Goal: Feedback & Contribution: Leave review/rating

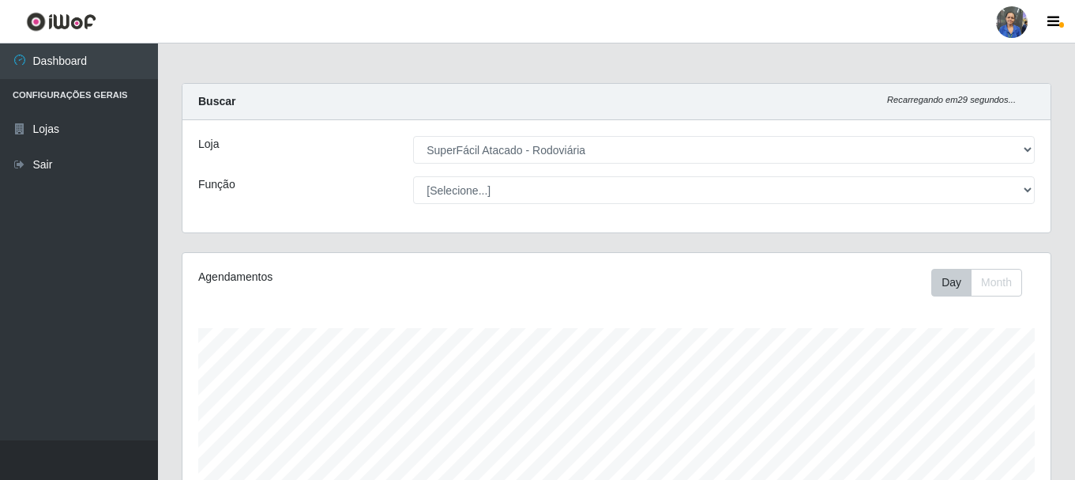
select select "400"
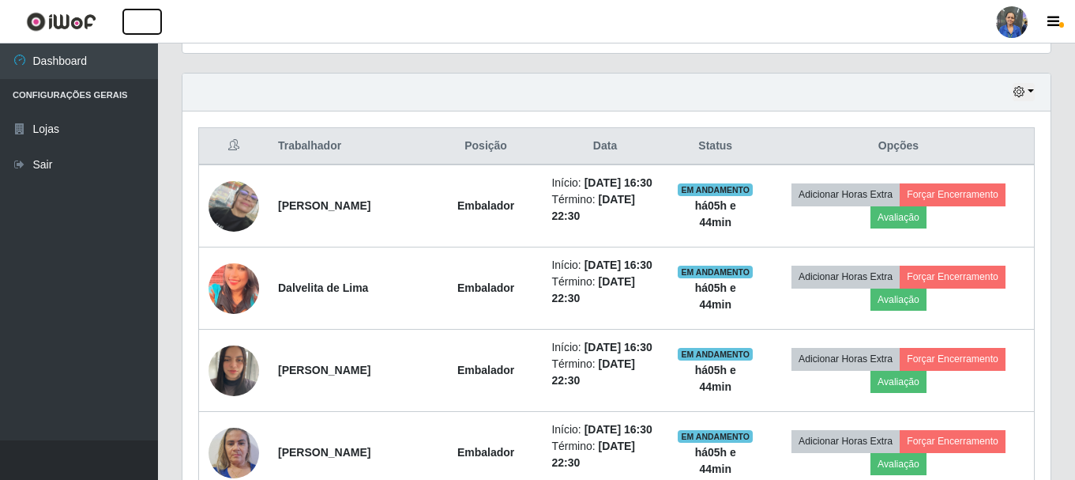
scroll to position [525, 0]
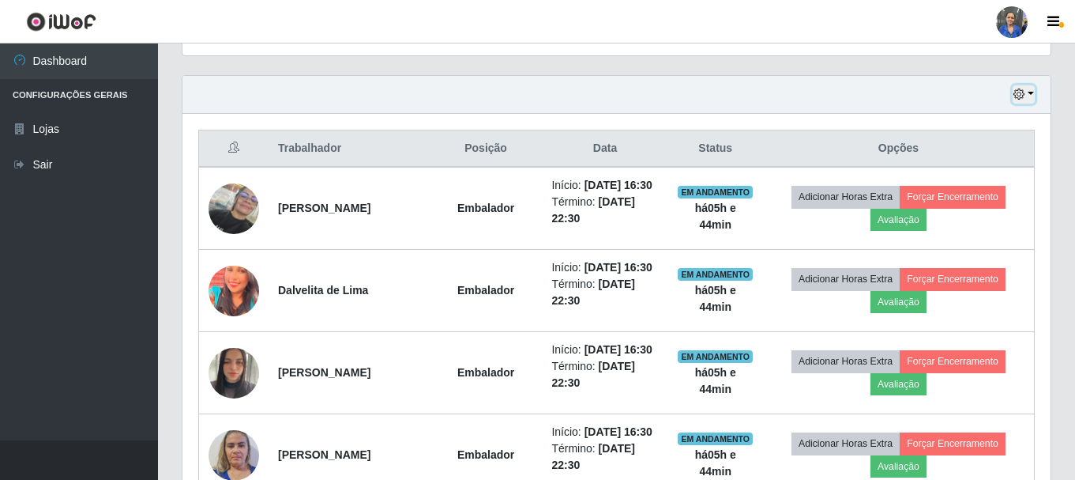
click at [1026, 96] on button "button" at bounding box center [1024, 94] width 22 height 18
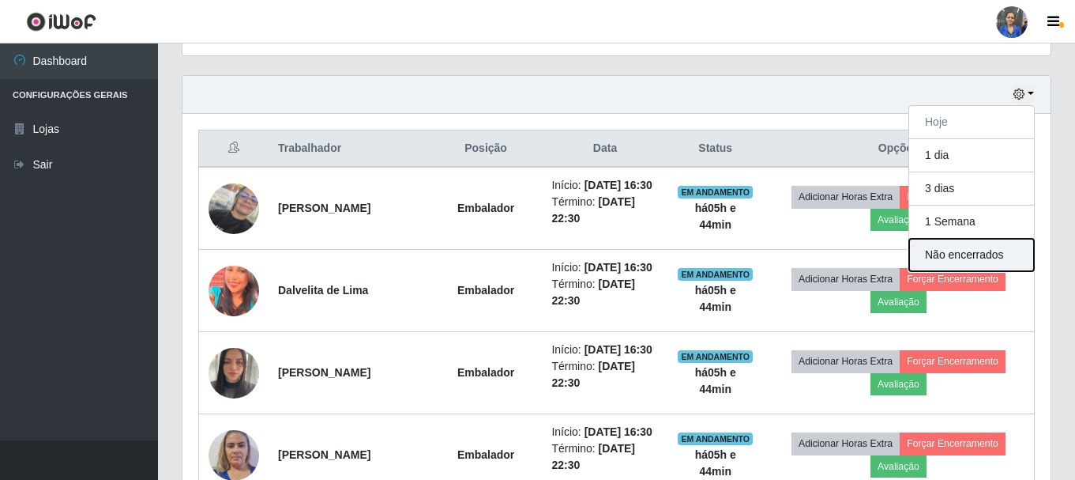
click at [1011, 256] on button "Não encerrados" at bounding box center [971, 255] width 125 height 32
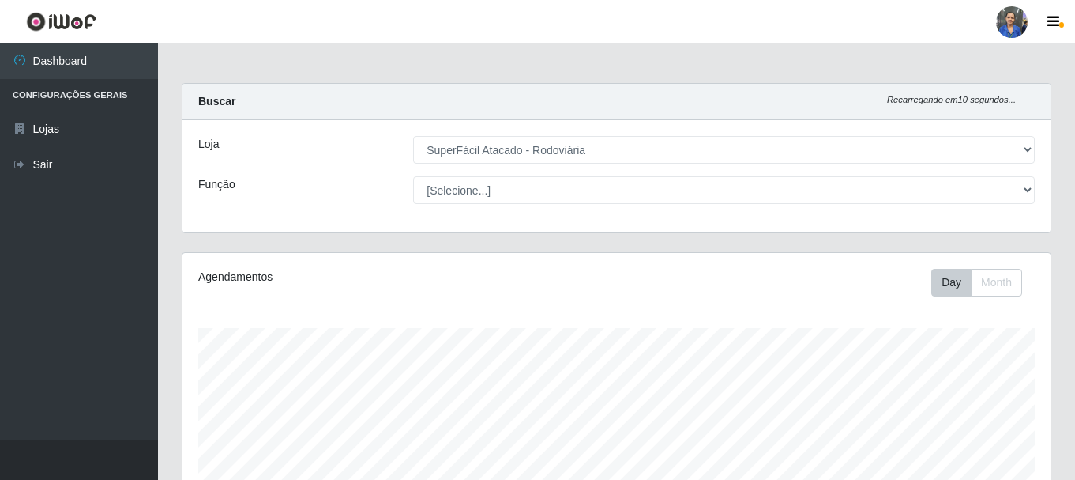
scroll to position [288, 0]
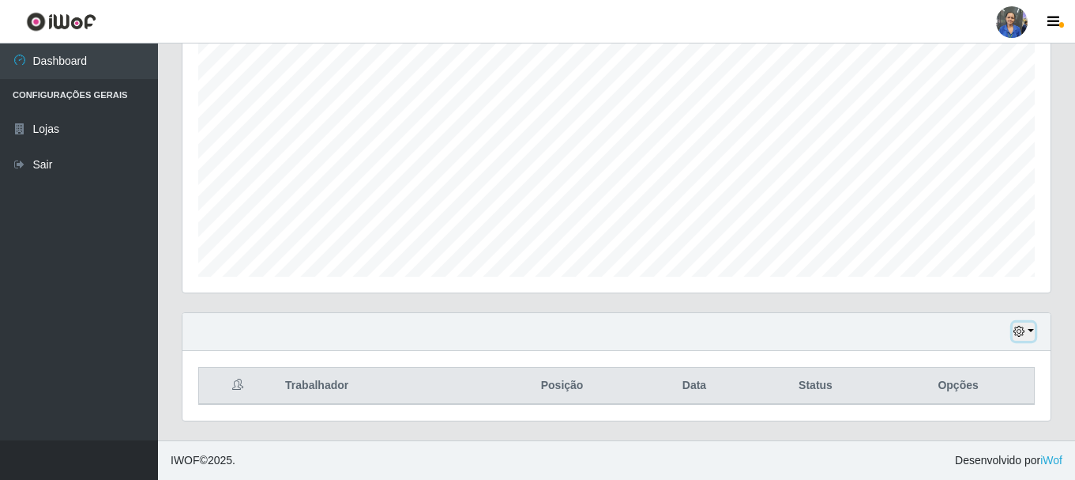
click at [1025, 326] on button "button" at bounding box center [1024, 331] width 22 height 18
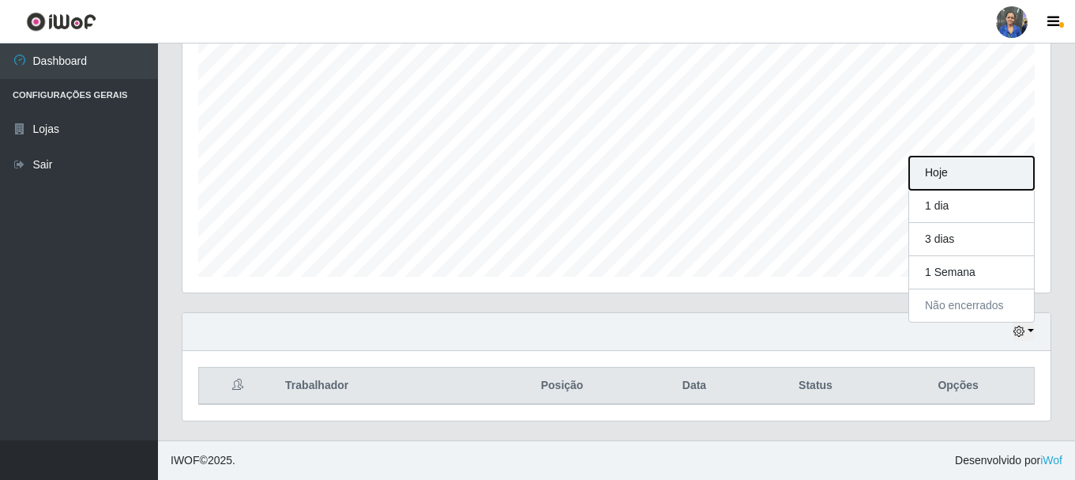
click at [958, 182] on button "Hoje" at bounding box center [971, 172] width 125 height 33
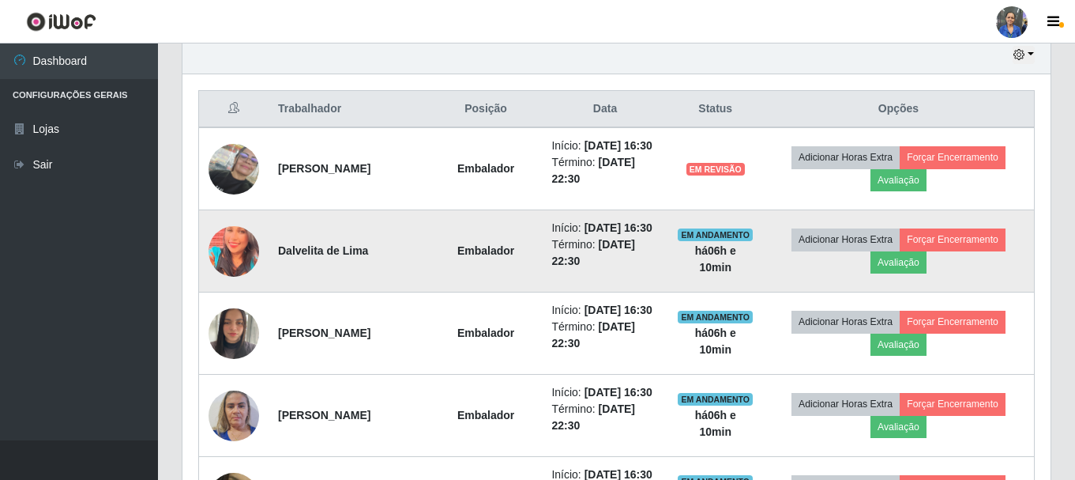
scroll to position [474, 0]
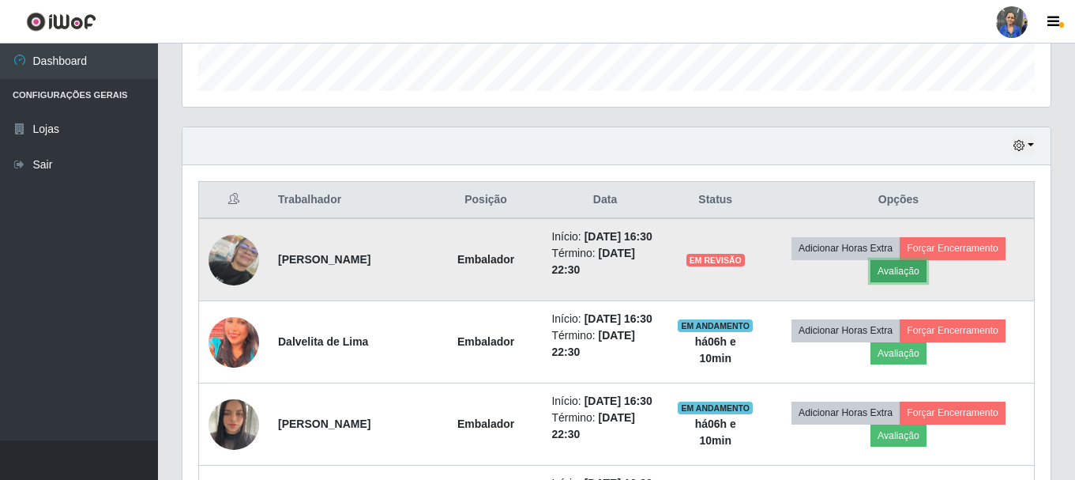
click at [926, 280] on button "Avaliação" at bounding box center [899, 271] width 56 height 22
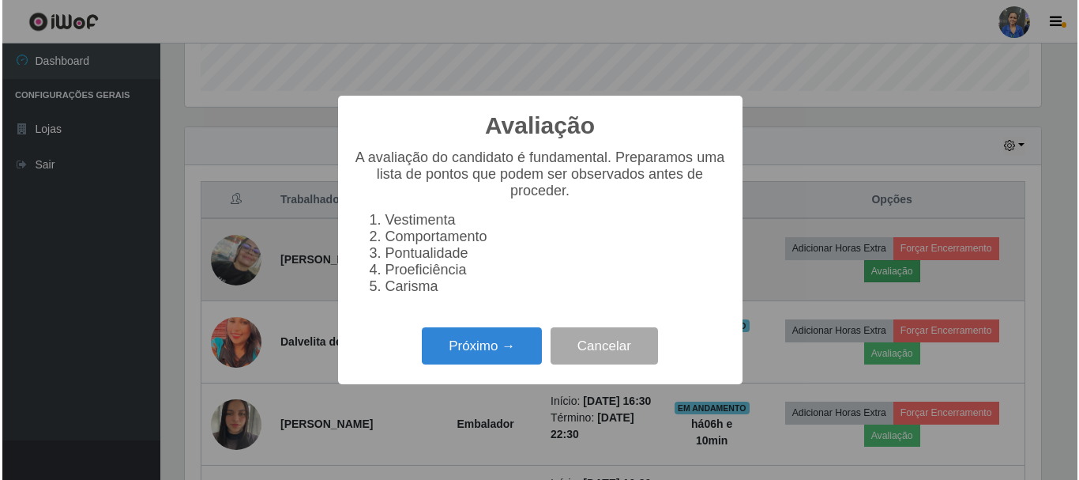
scroll to position [328, 860]
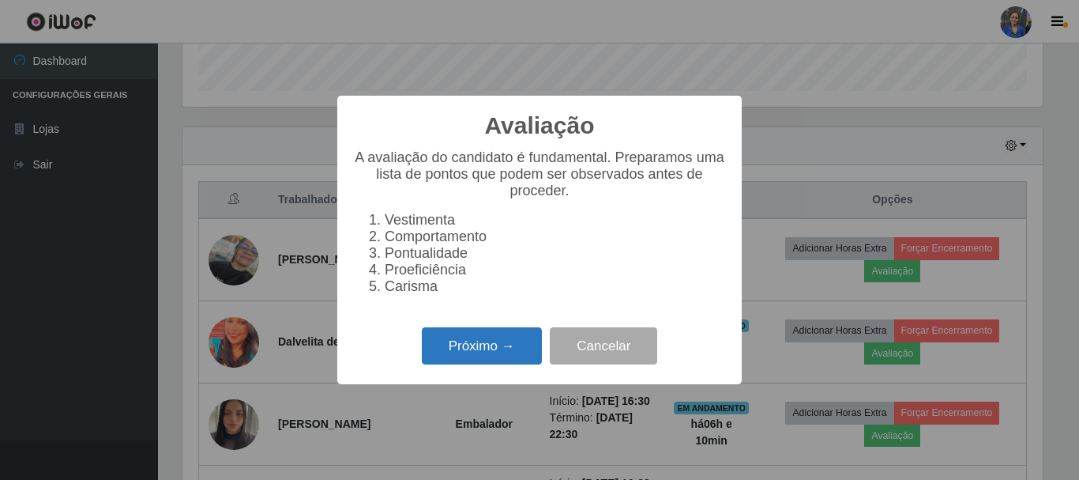
click at [494, 342] on button "Próximo →" at bounding box center [482, 345] width 120 height 37
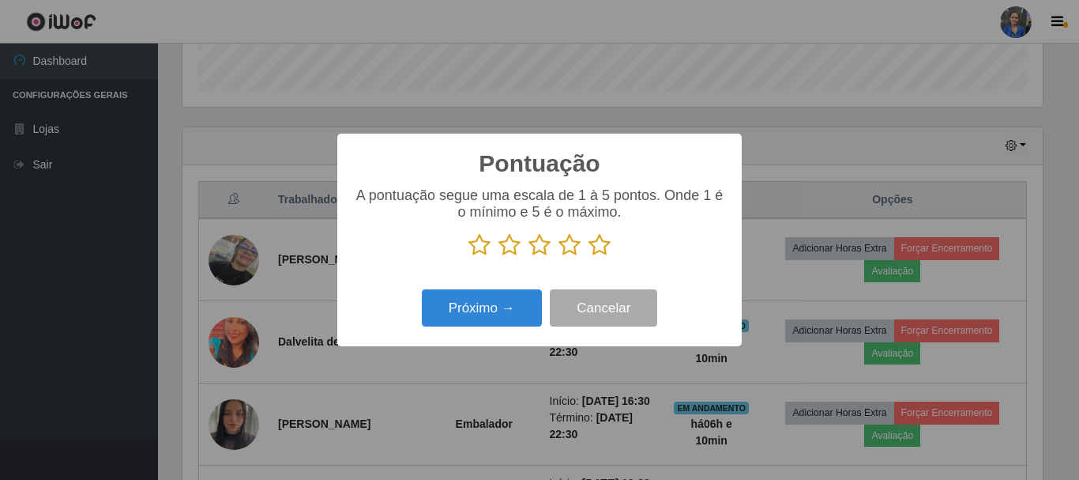
click at [599, 253] on icon at bounding box center [600, 245] width 22 height 24
click at [589, 257] on input "radio" at bounding box center [589, 257] width 0 height 0
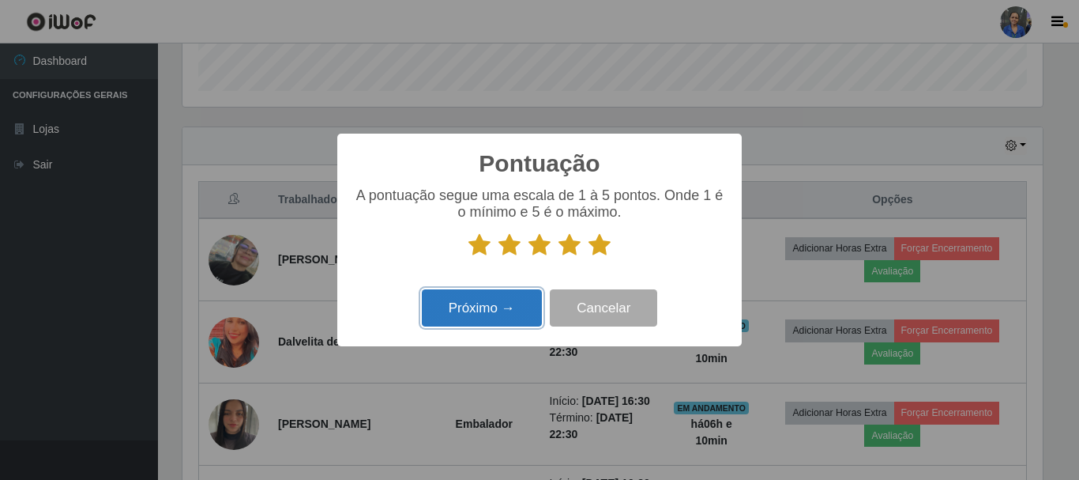
click at [474, 306] on button "Próximo →" at bounding box center [482, 307] width 120 height 37
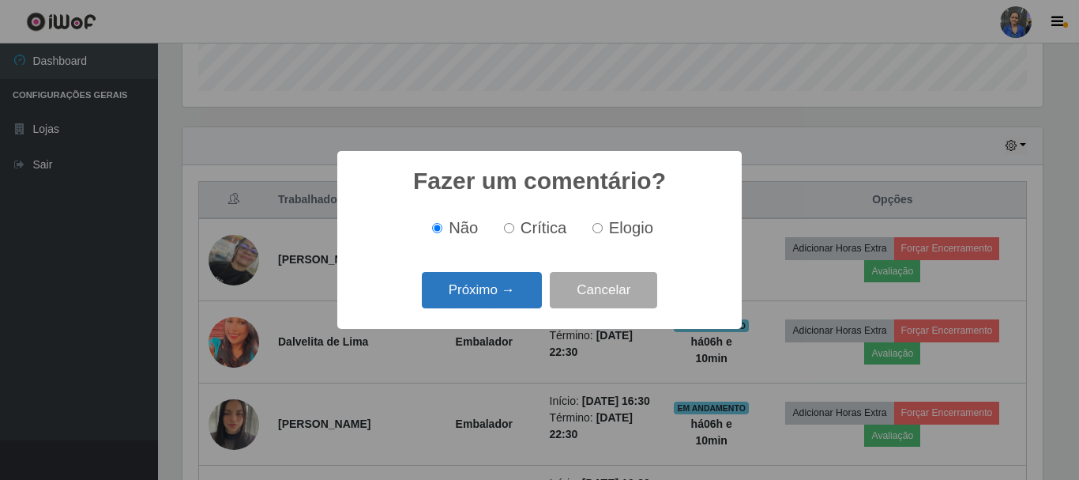
click at [506, 298] on button "Próximo →" at bounding box center [482, 290] width 120 height 37
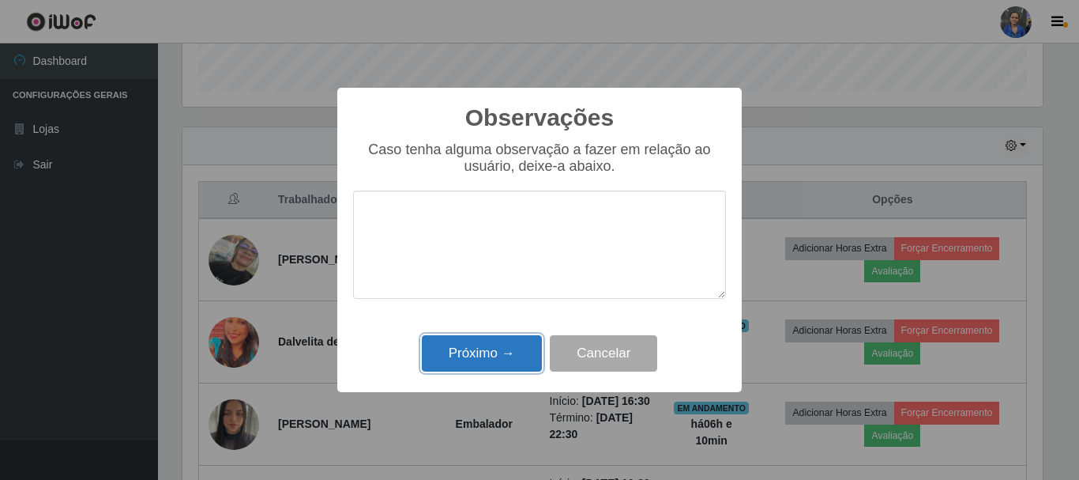
click at [486, 363] on button "Próximo →" at bounding box center [482, 353] width 120 height 37
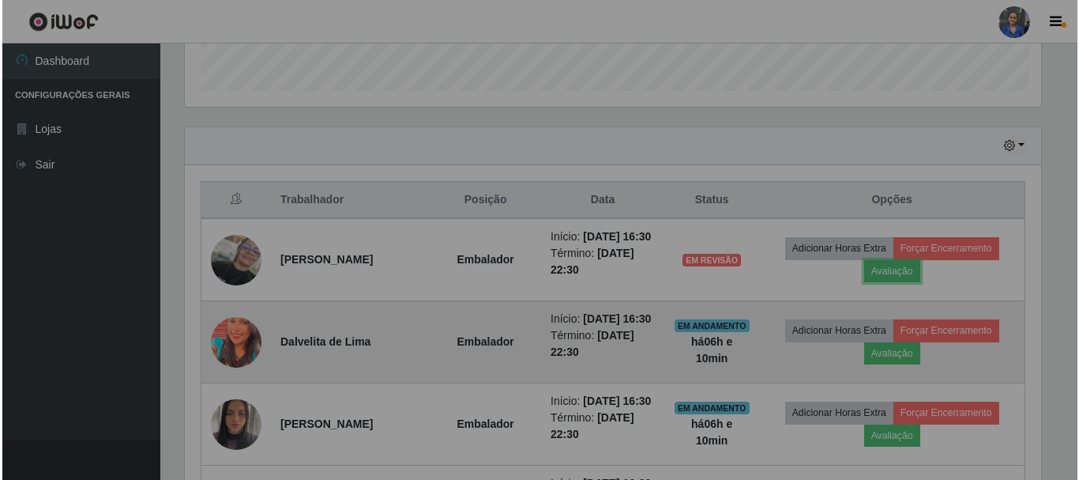
scroll to position [328, 868]
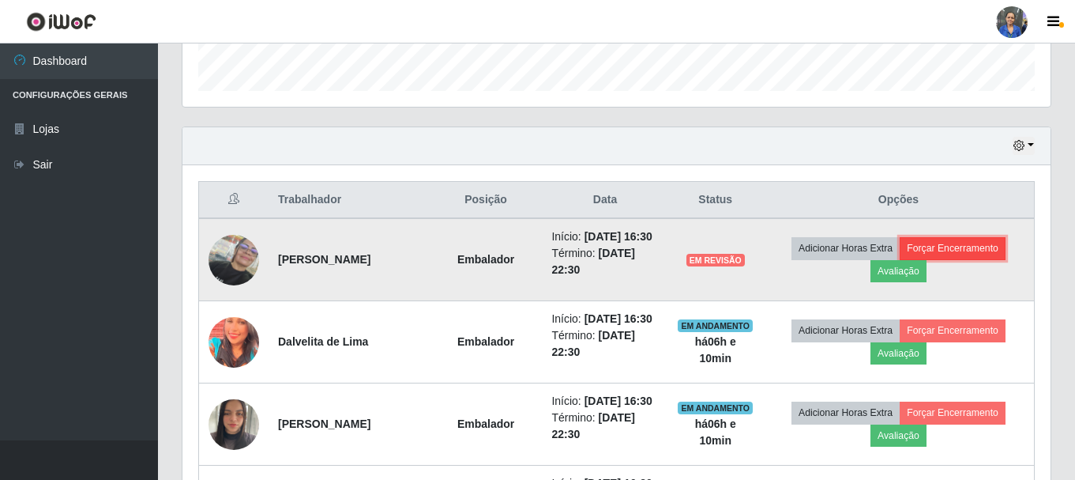
click at [978, 259] on button "Forçar Encerramento" at bounding box center [953, 248] width 106 height 22
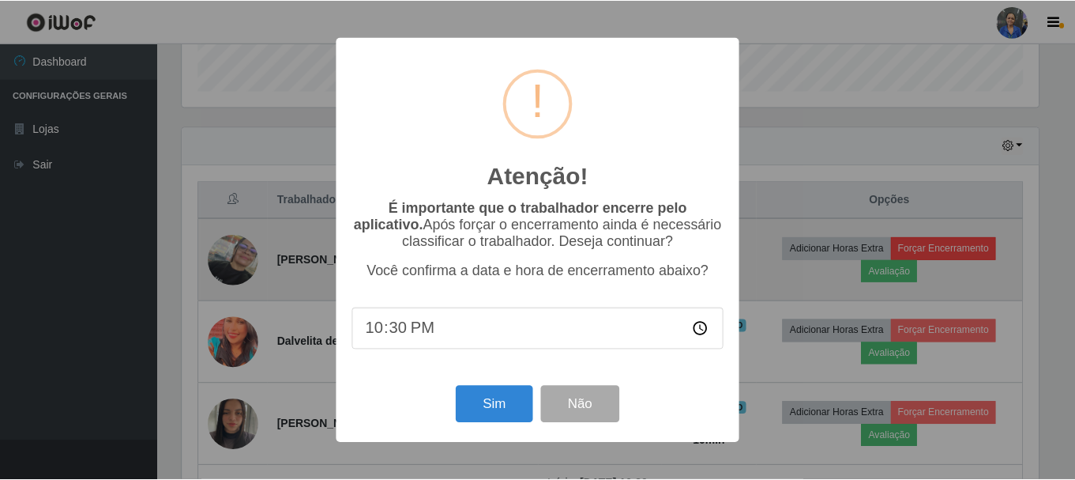
scroll to position [328, 860]
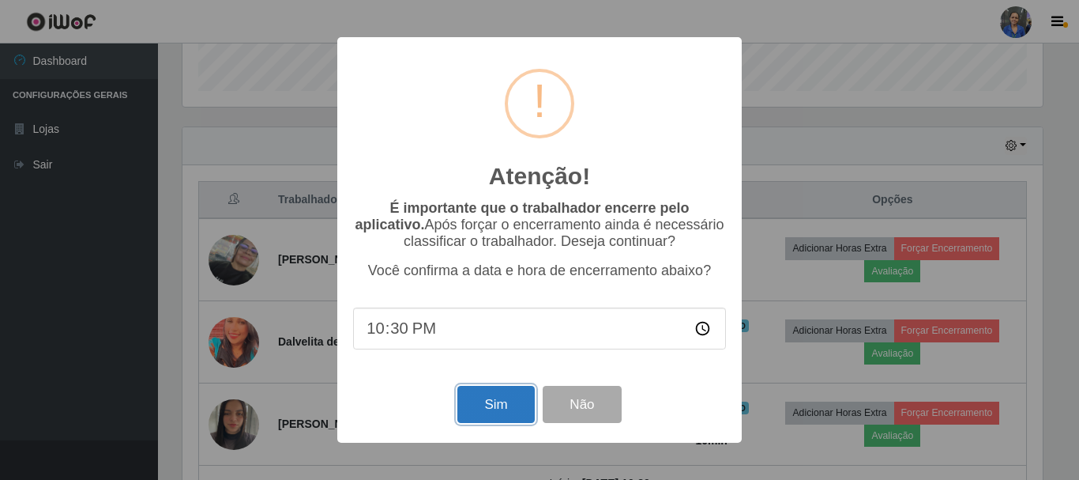
click at [492, 409] on button "Sim" at bounding box center [495, 404] width 77 height 37
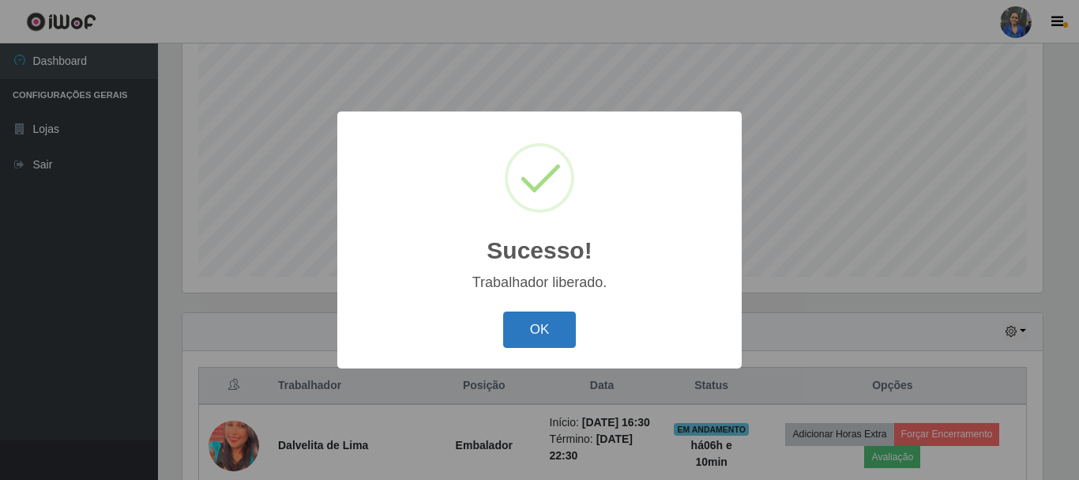
click at [564, 325] on button "OK" at bounding box center [539, 329] width 73 height 37
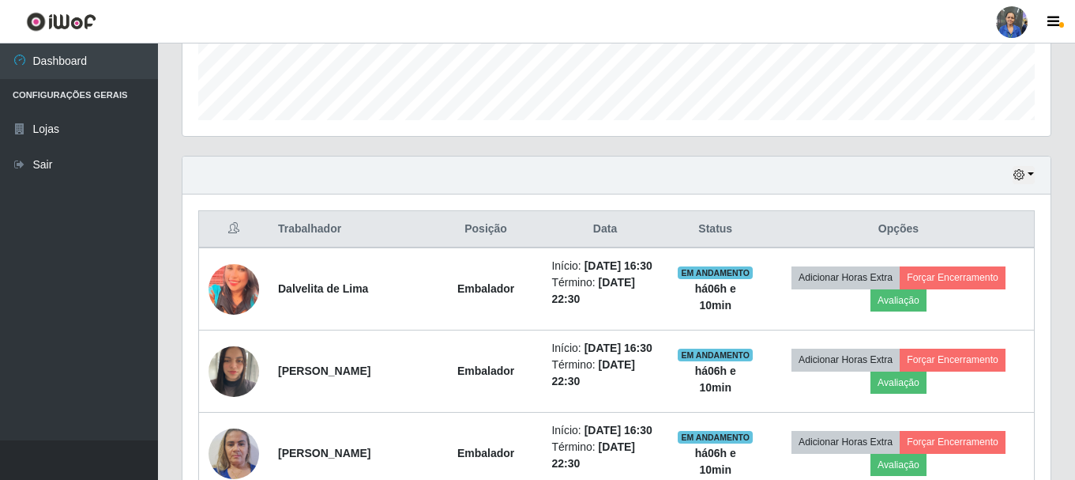
scroll to position [446, 0]
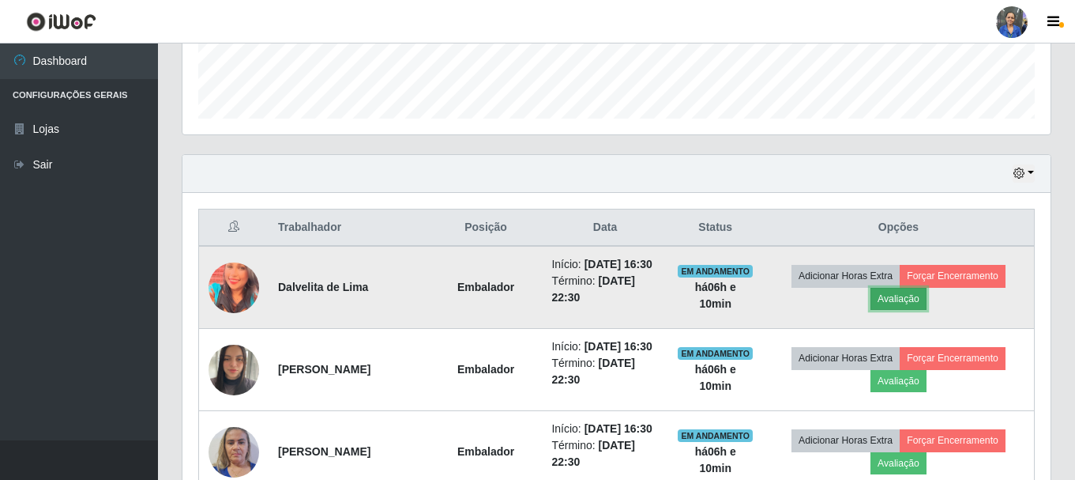
click at [917, 307] on button "Avaliação" at bounding box center [899, 299] width 56 height 22
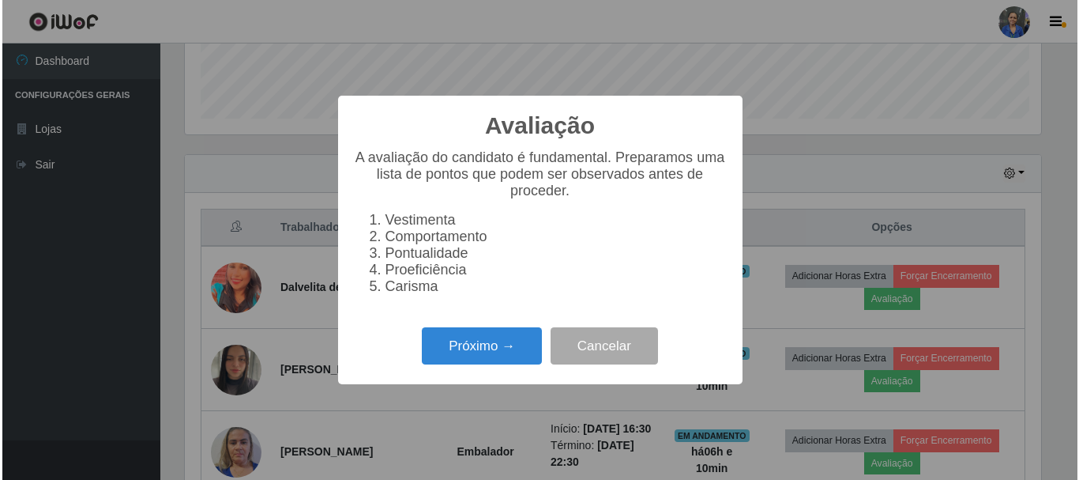
scroll to position [328, 860]
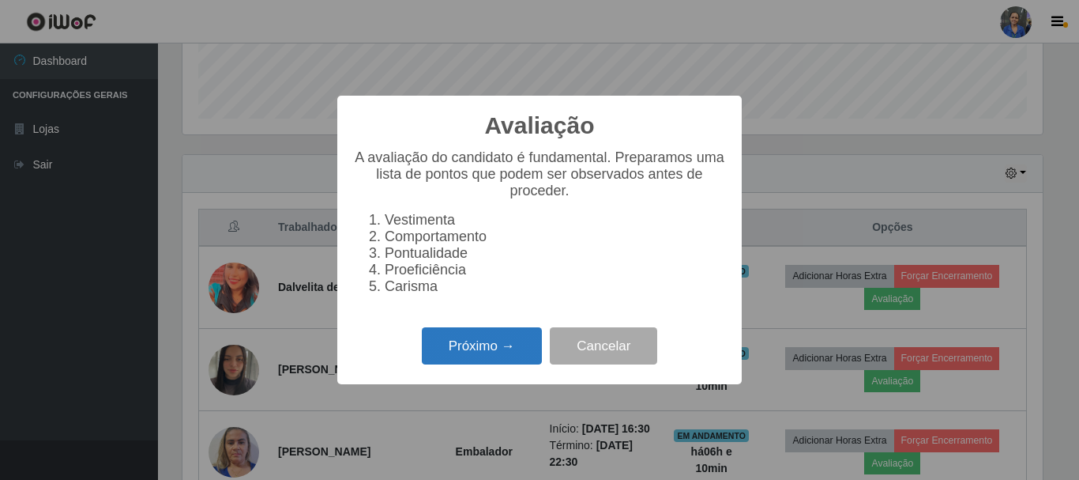
click at [499, 355] on button "Próximo →" at bounding box center [482, 345] width 120 height 37
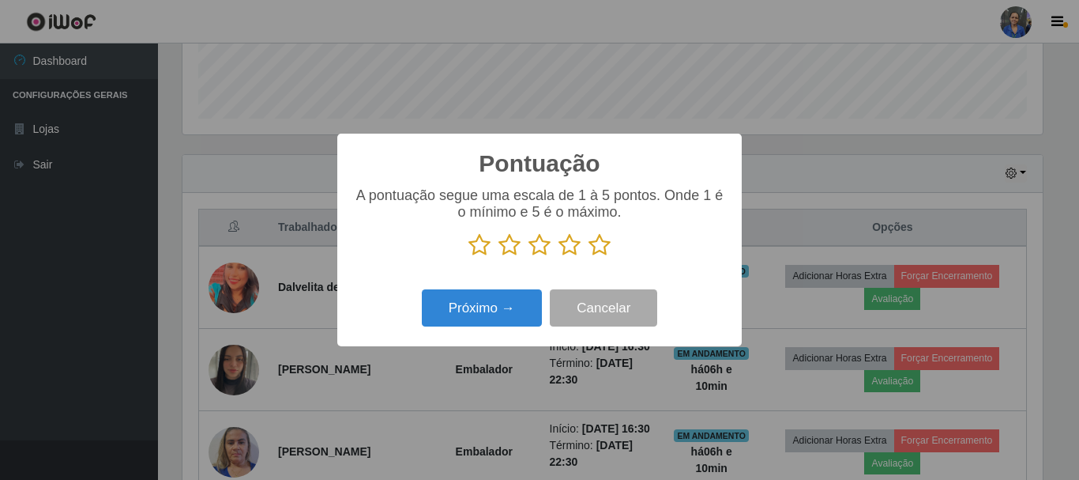
scroll to position [789699, 789166]
click at [596, 243] on icon at bounding box center [600, 245] width 22 height 24
click at [589, 257] on input "radio" at bounding box center [589, 257] width 0 height 0
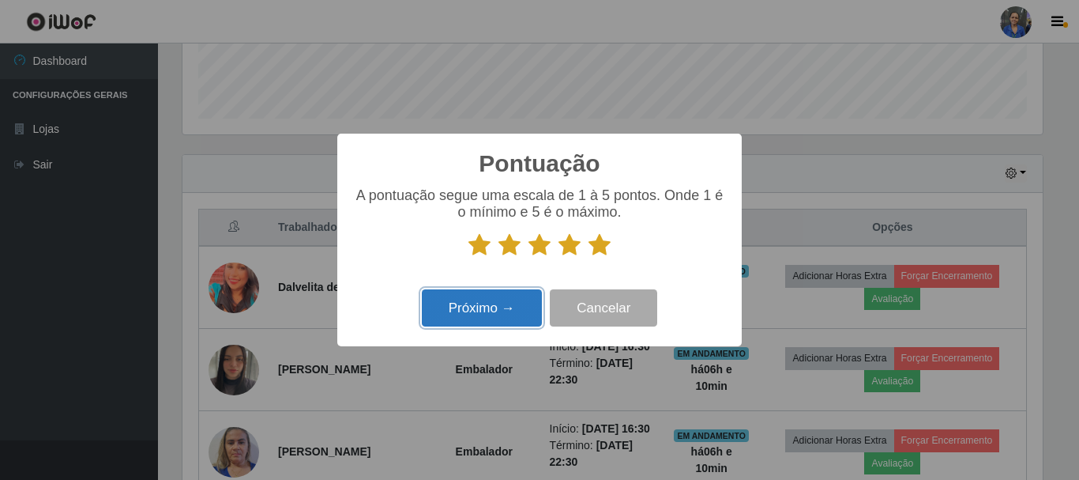
click at [500, 307] on button "Próximo →" at bounding box center [482, 307] width 120 height 37
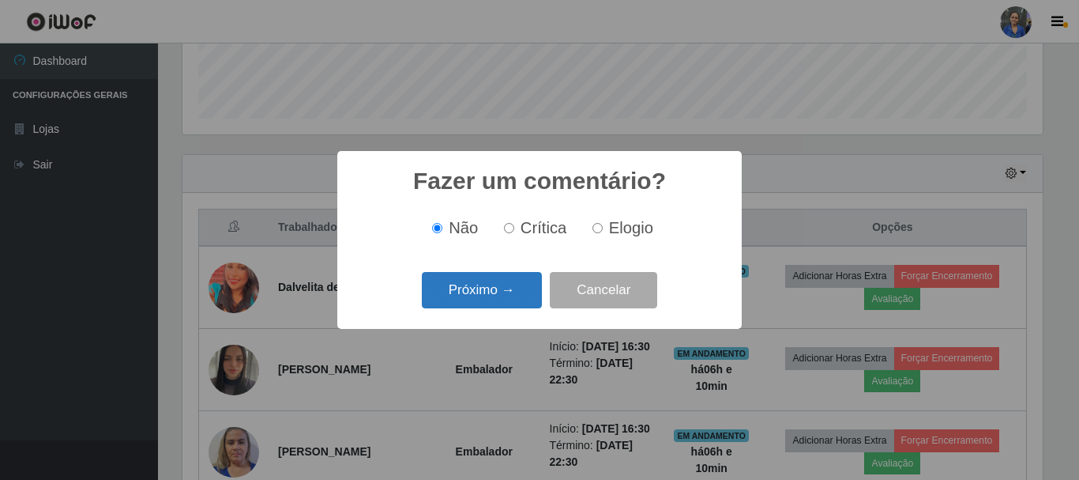
click at [497, 287] on button "Próximo →" at bounding box center [482, 290] width 120 height 37
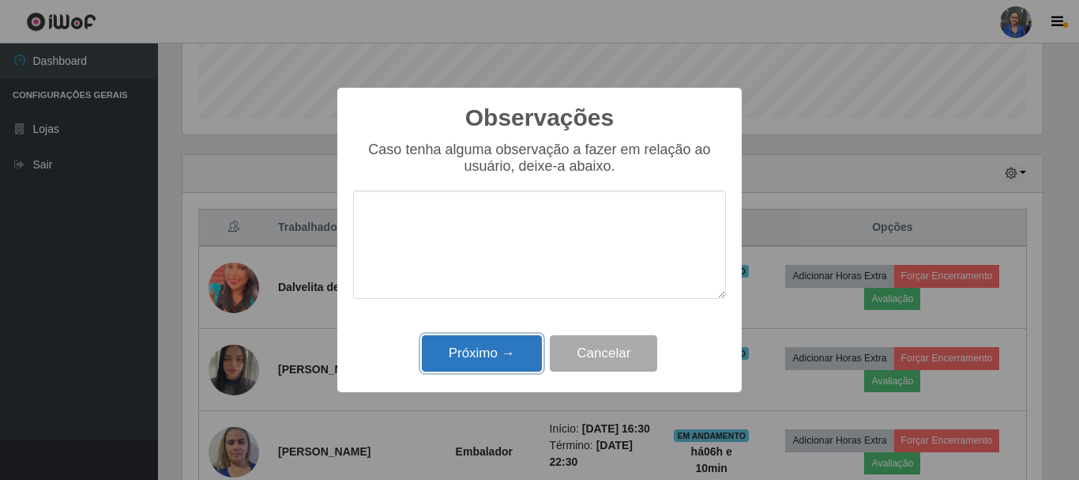
click at [495, 339] on button "Próximo →" at bounding box center [482, 353] width 120 height 37
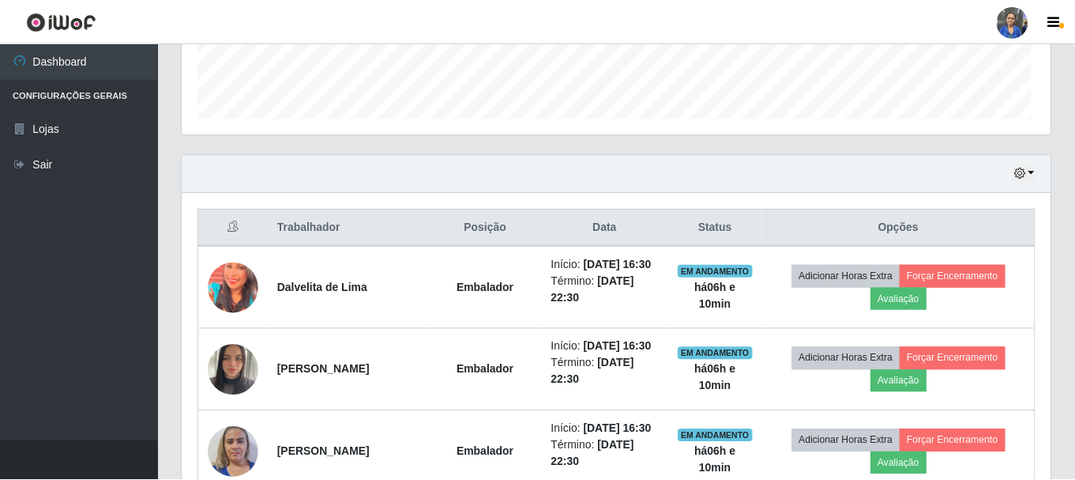
scroll to position [328, 868]
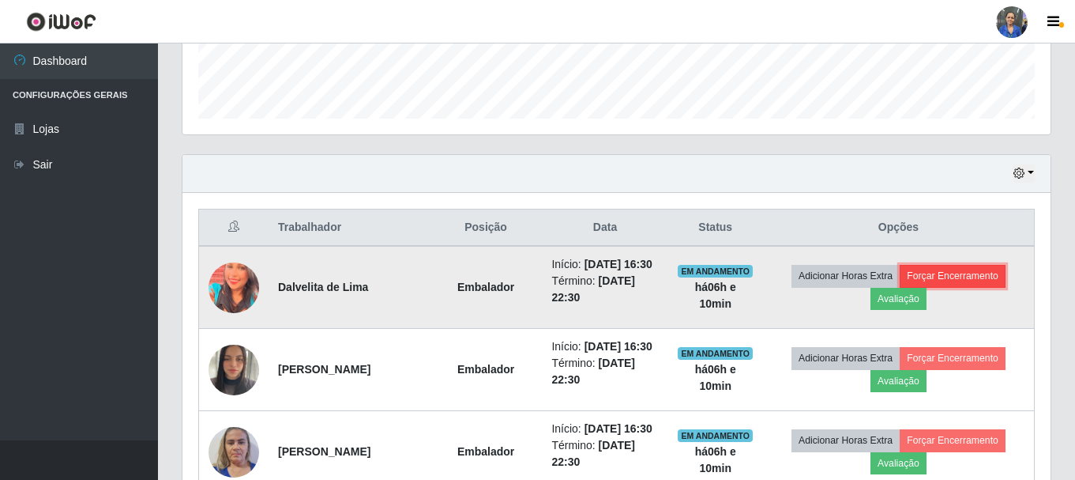
click at [936, 284] on button "Forçar Encerramento" at bounding box center [953, 276] width 106 height 22
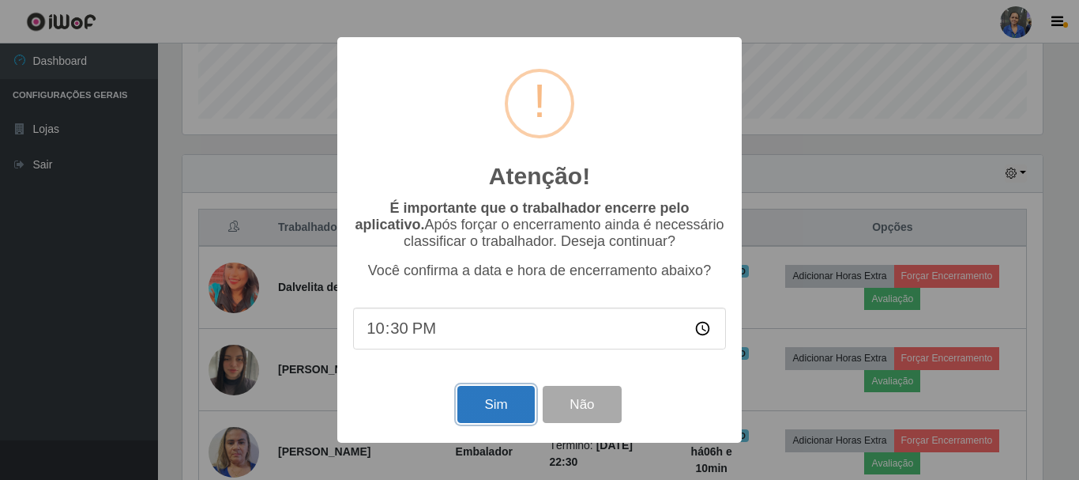
click at [497, 412] on button "Sim" at bounding box center [495, 404] width 77 height 37
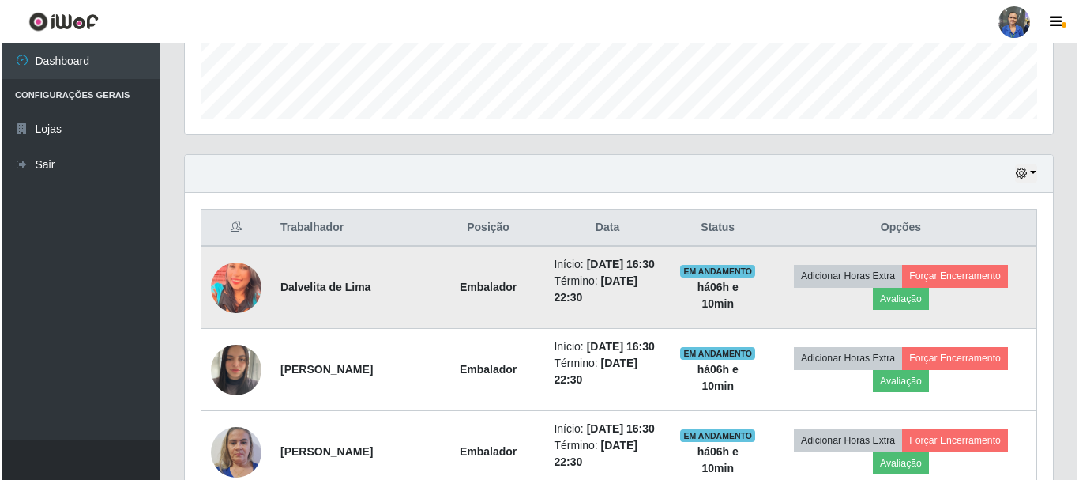
scroll to position [0, 0]
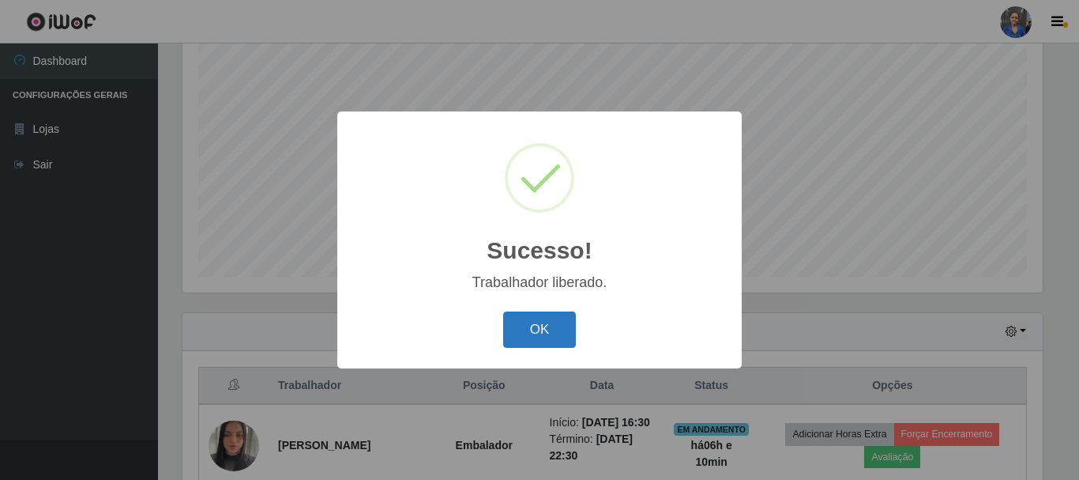
click at [523, 324] on button "OK" at bounding box center [539, 329] width 73 height 37
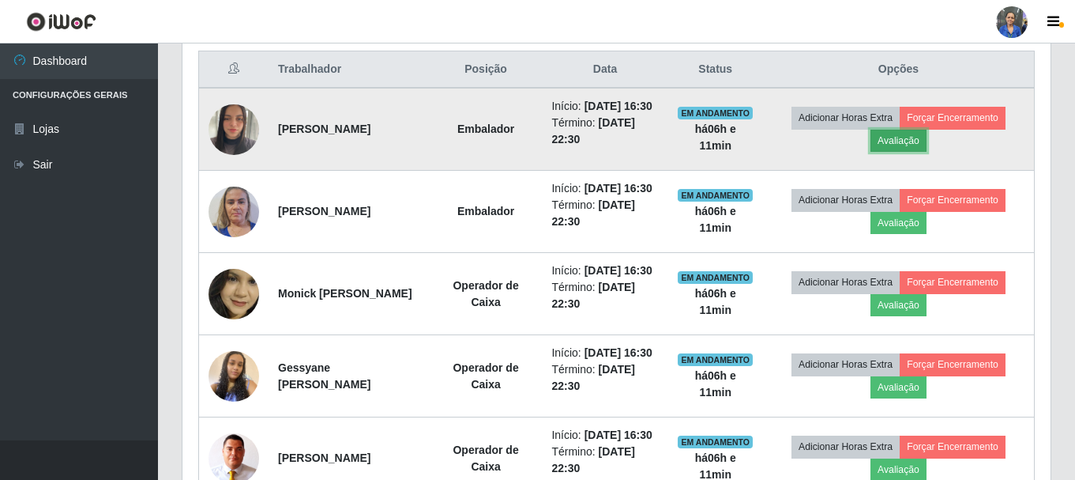
click at [920, 147] on button "Avaliação" at bounding box center [899, 141] width 56 height 22
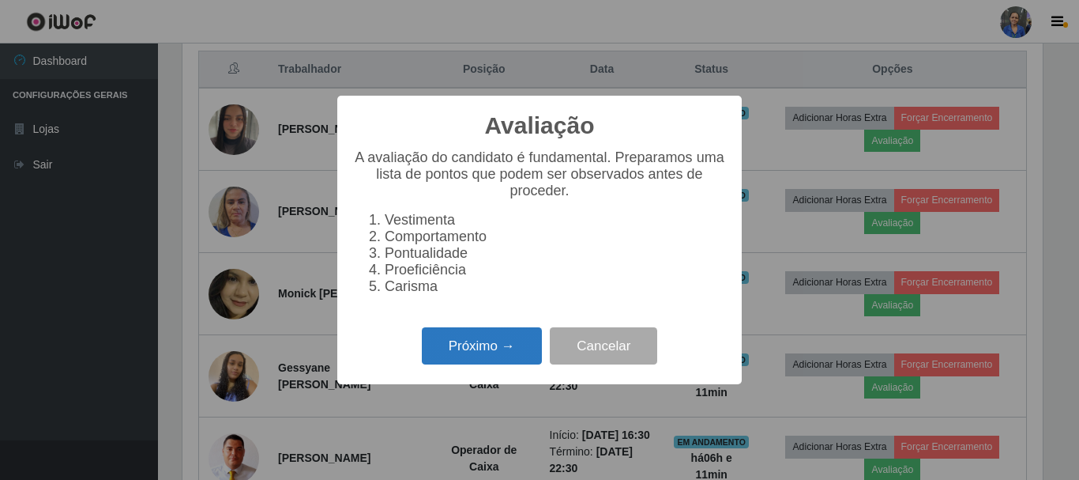
click at [476, 359] on button "Próximo →" at bounding box center [482, 345] width 120 height 37
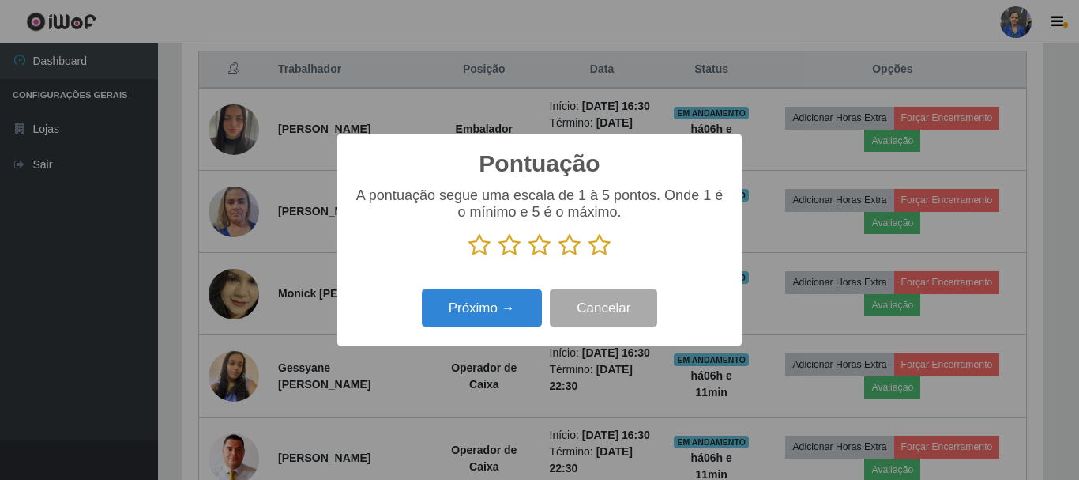
click at [593, 247] on icon at bounding box center [600, 245] width 22 height 24
click at [589, 257] on input "radio" at bounding box center [589, 257] width 0 height 0
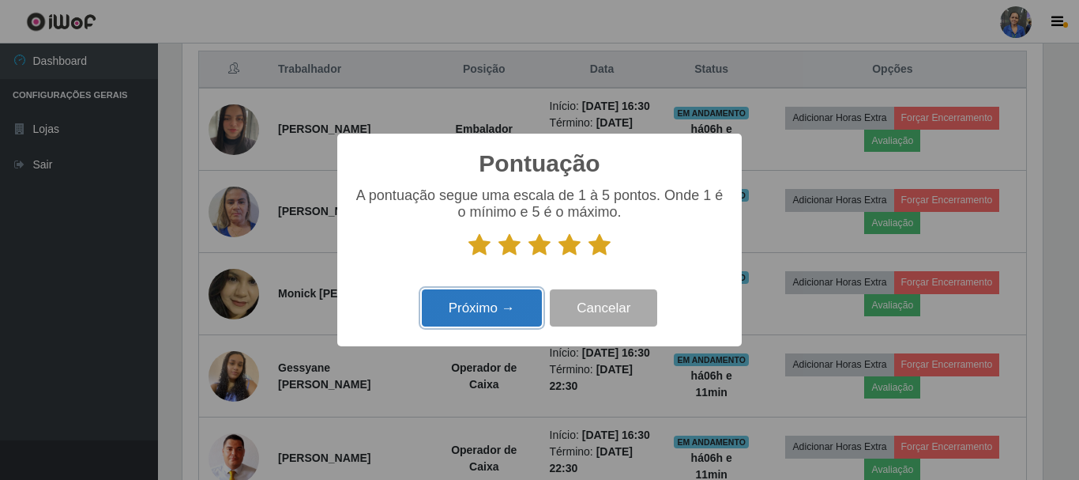
click at [474, 297] on button "Próximo →" at bounding box center [482, 307] width 120 height 37
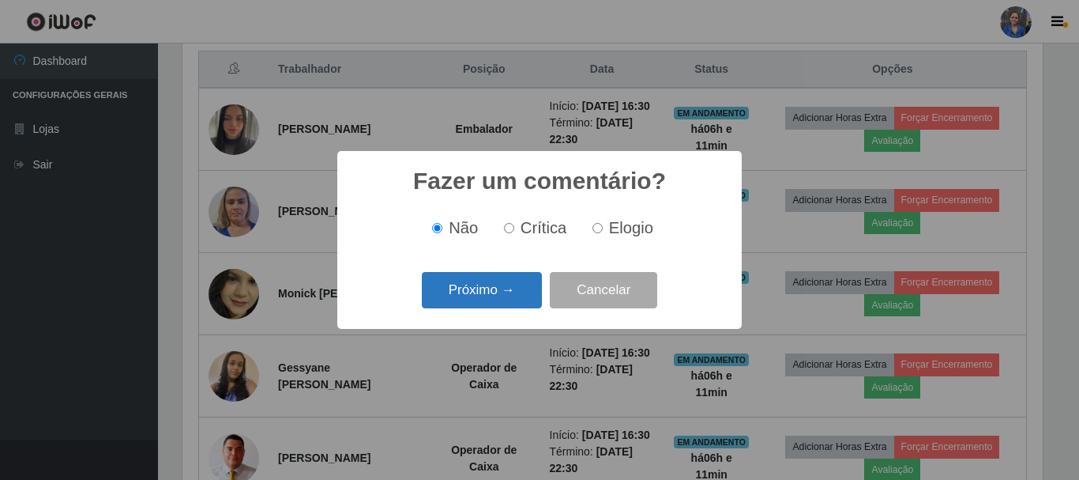
click at [466, 292] on button "Próximo →" at bounding box center [482, 290] width 120 height 37
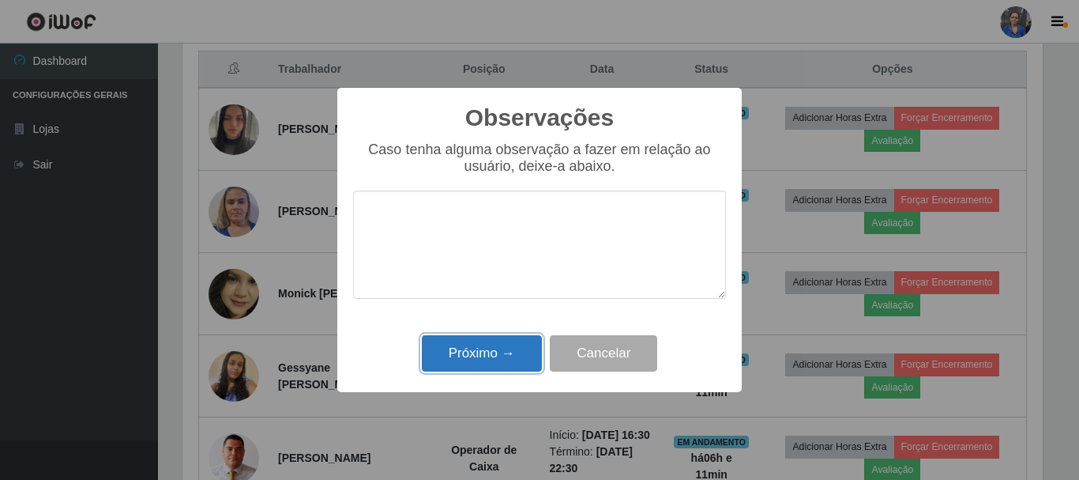
click at [456, 345] on button "Próximo →" at bounding box center [482, 353] width 120 height 37
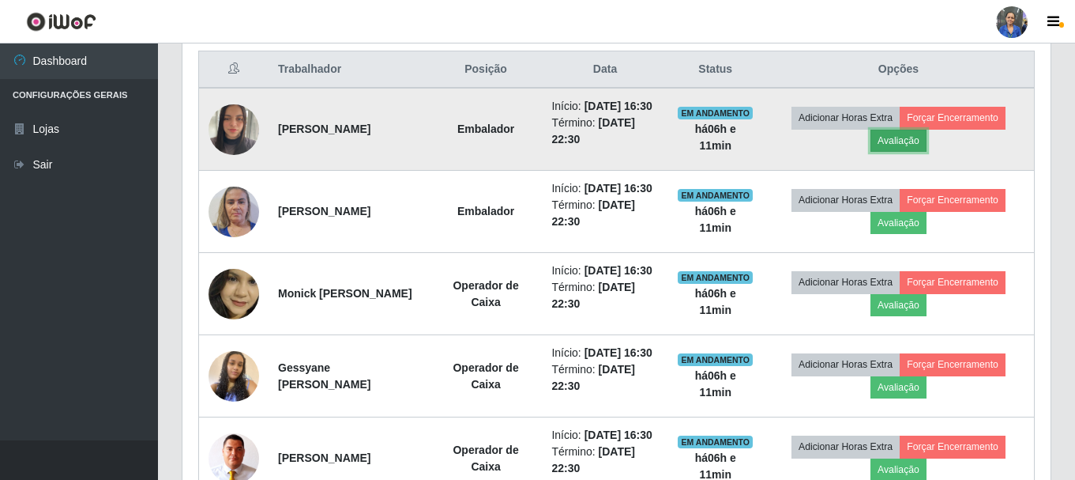
click at [924, 150] on button "Avaliação" at bounding box center [899, 141] width 56 height 22
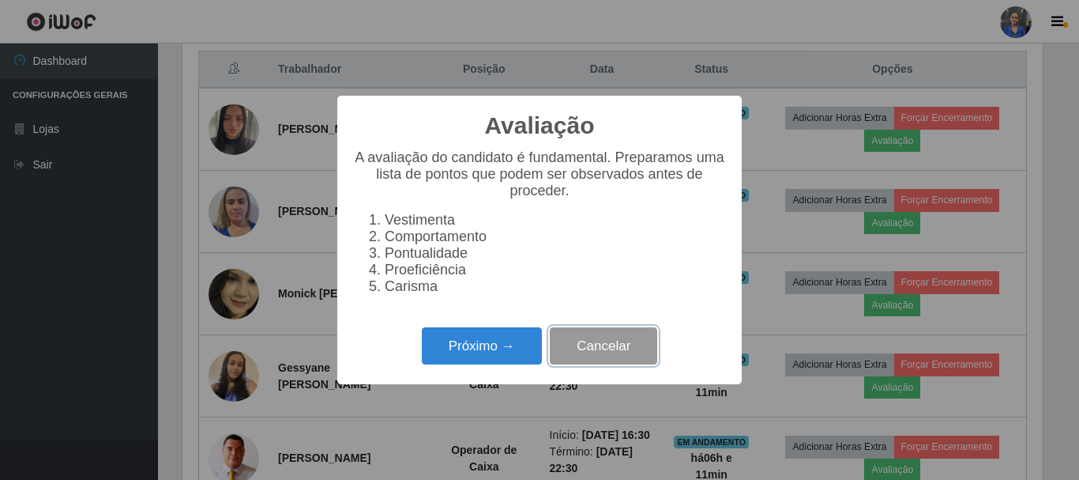
click at [616, 351] on button "Cancelar" at bounding box center [603, 345] width 107 height 37
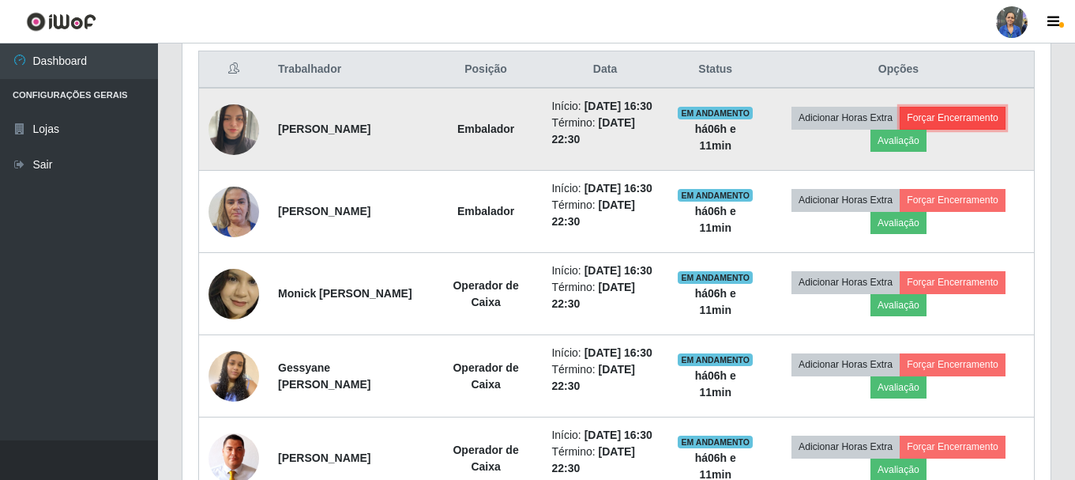
click at [933, 121] on button "Forçar Encerramento" at bounding box center [953, 118] width 106 height 22
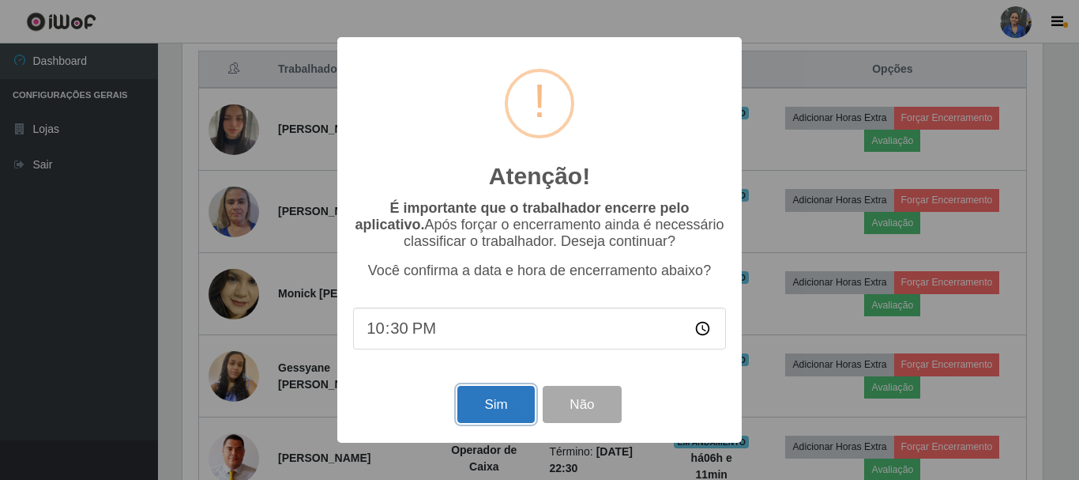
click at [488, 413] on button "Sim" at bounding box center [495, 404] width 77 height 37
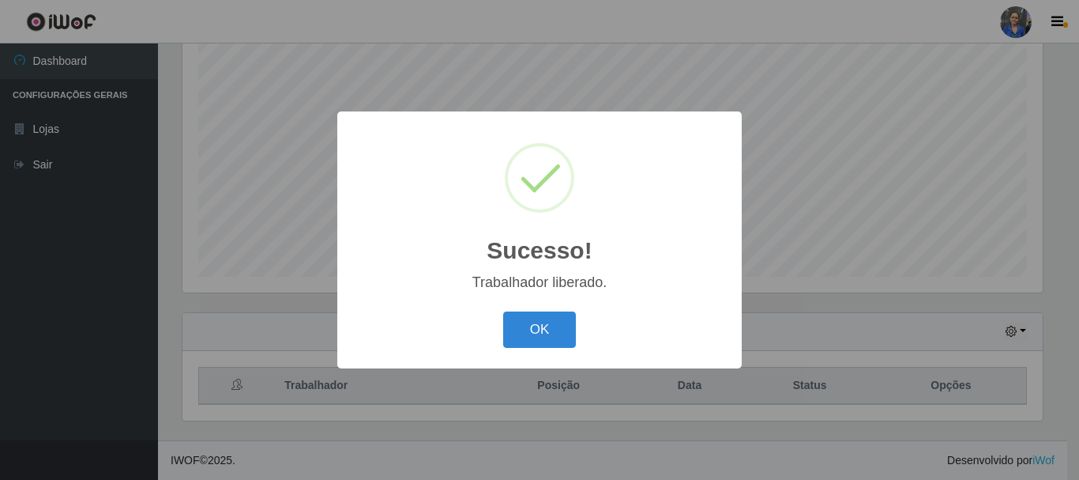
click at [540, 351] on div "OK Cancel" at bounding box center [539, 329] width 373 height 45
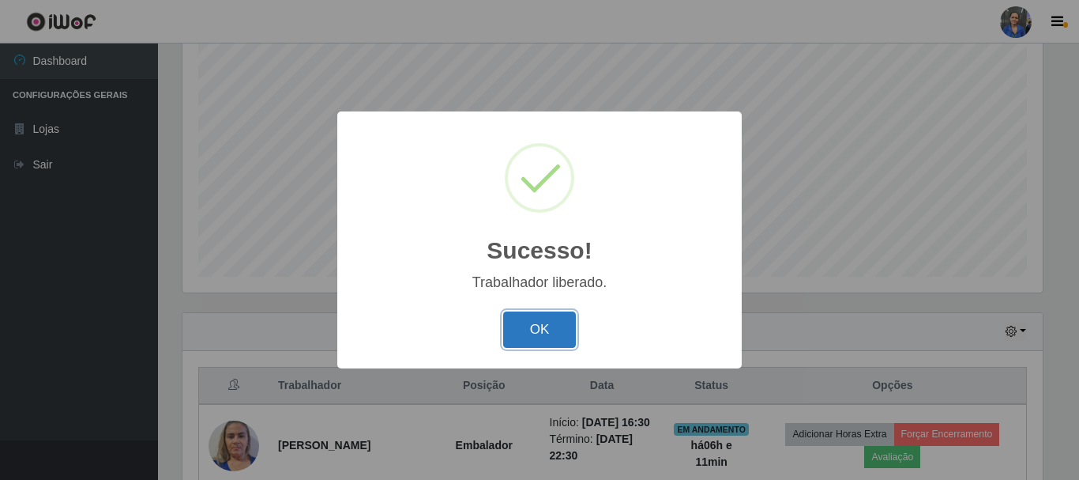
click at [540, 319] on button "OK" at bounding box center [539, 329] width 73 height 37
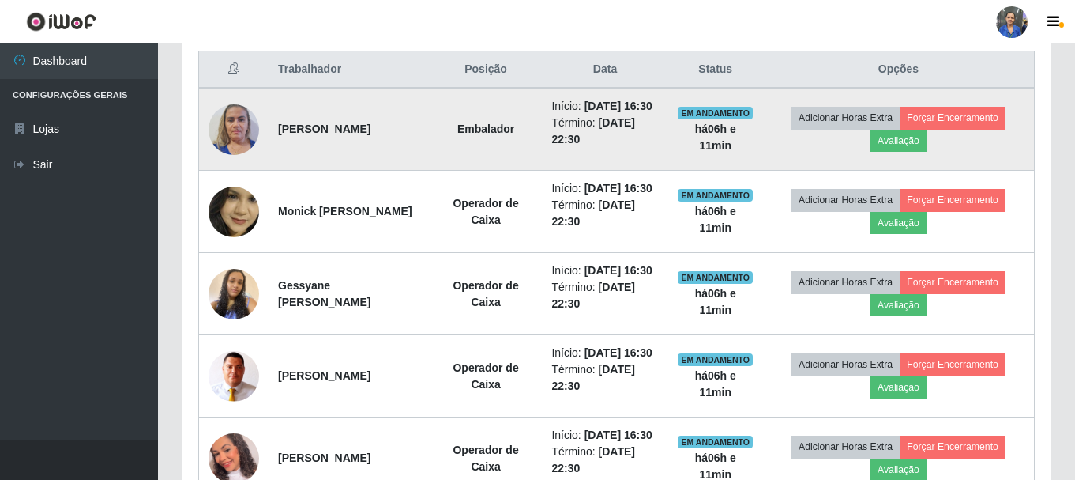
click at [920, 160] on td "Adicionar Horas Extra Forçar Encerramento Avaliação" at bounding box center [899, 129] width 272 height 83
click at [911, 144] on button "Avaliação" at bounding box center [899, 141] width 56 height 22
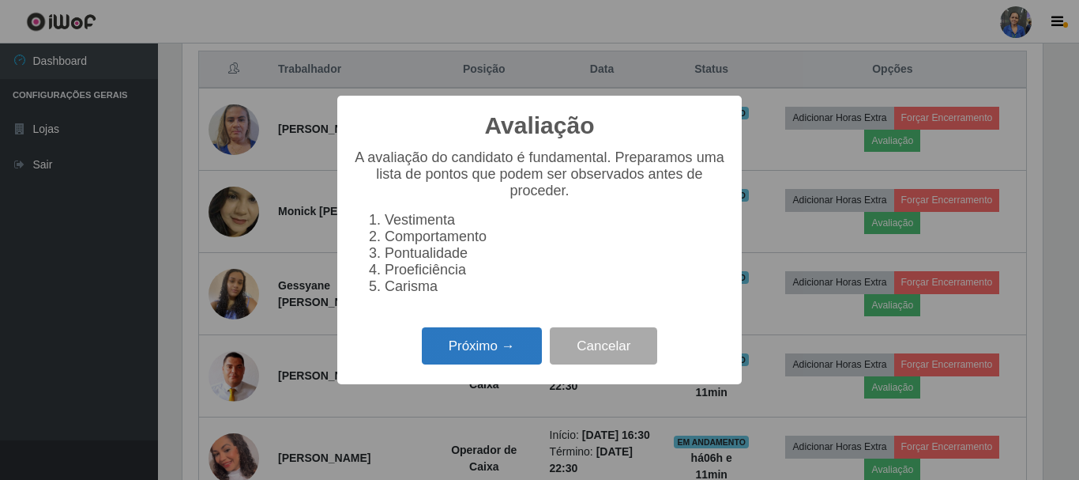
click at [454, 350] on button "Próximo →" at bounding box center [482, 345] width 120 height 37
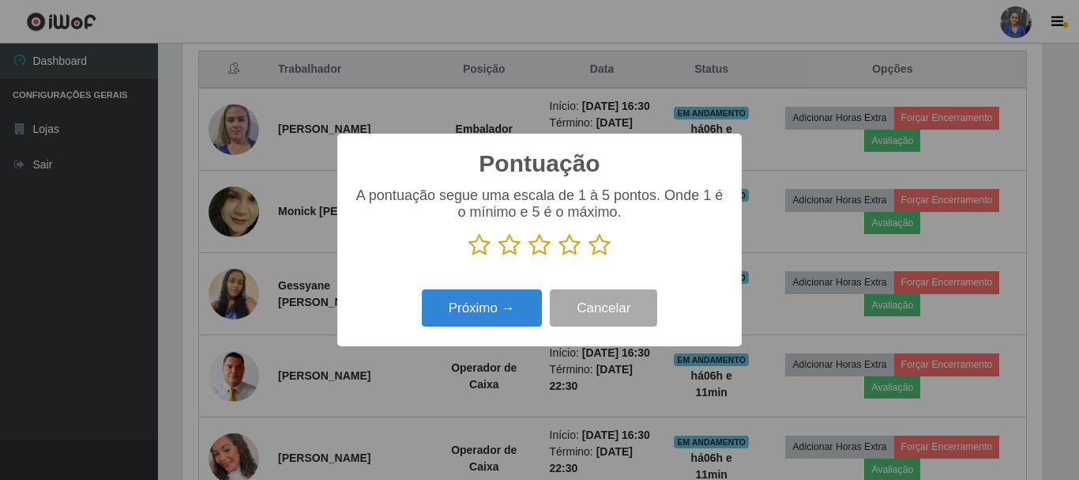
click at [601, 248] on icon at bounding box center [600, 245] width 22 height 24
click at [589, 257] on input "radio" at bounding box center [589, 257] width 0 height 0
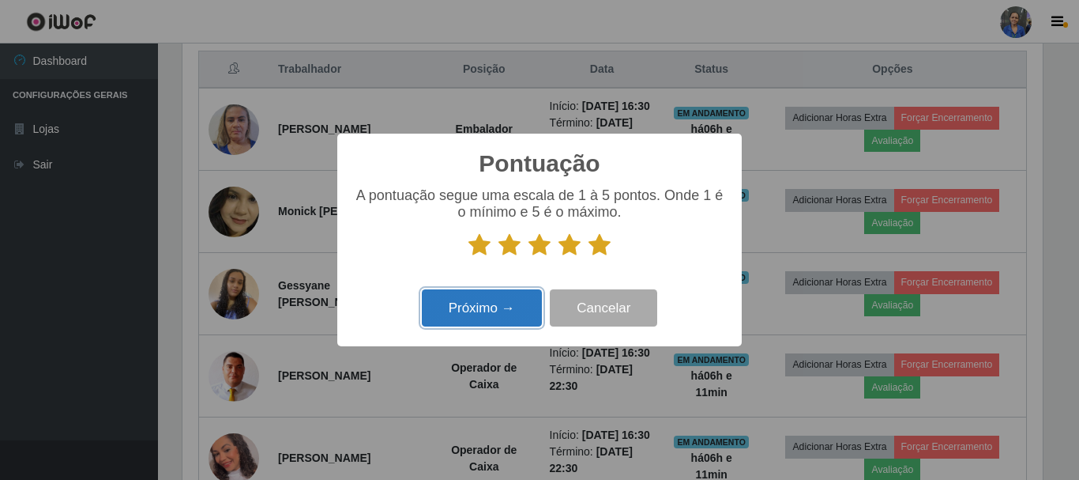
click at [446, 317] on button "Próximo →" at bounding box center [482, 307] width 120 height 37
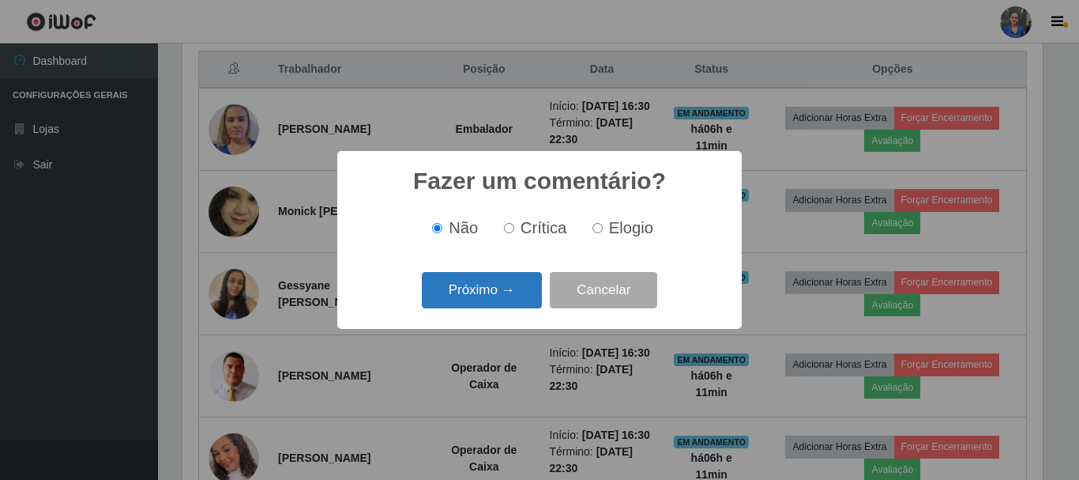
click at [521, 283] on button "Próximo →" at bounding box center [482, 290] width 120 height 37
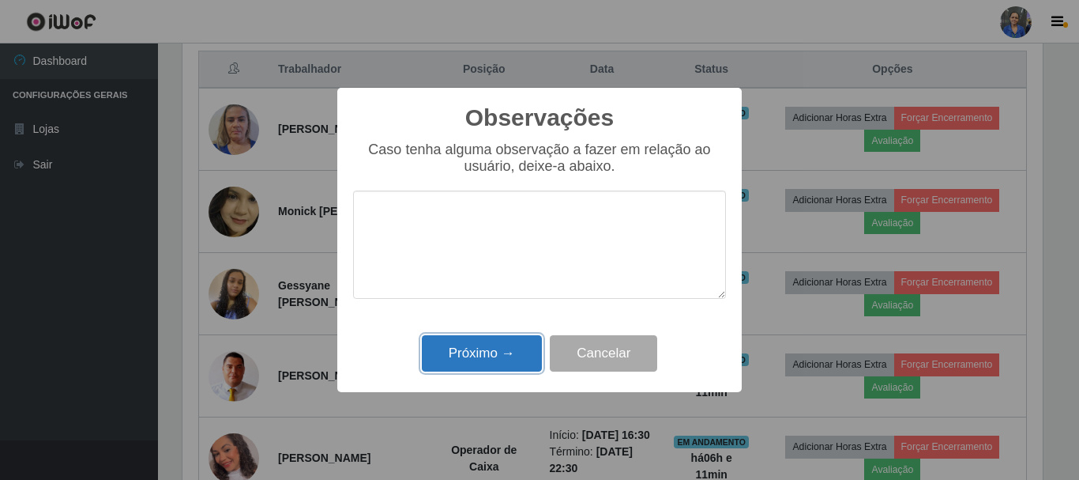
click at [461, 343] on button "Próximo →" at bounding box center [482, 353] width 120 height 37
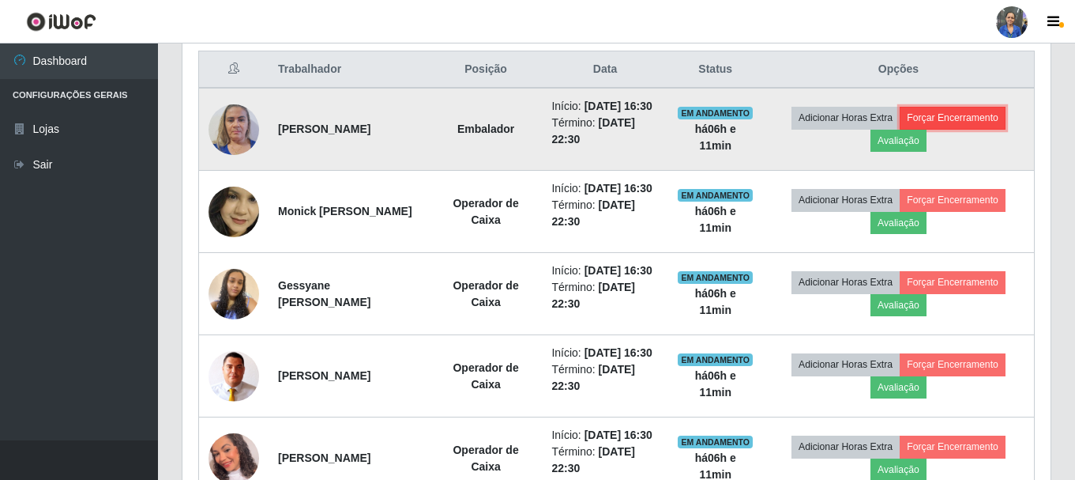
click at [936, 119] on button "Forçar Encerramento" at bounding box center [953, 118] width 106 height 22
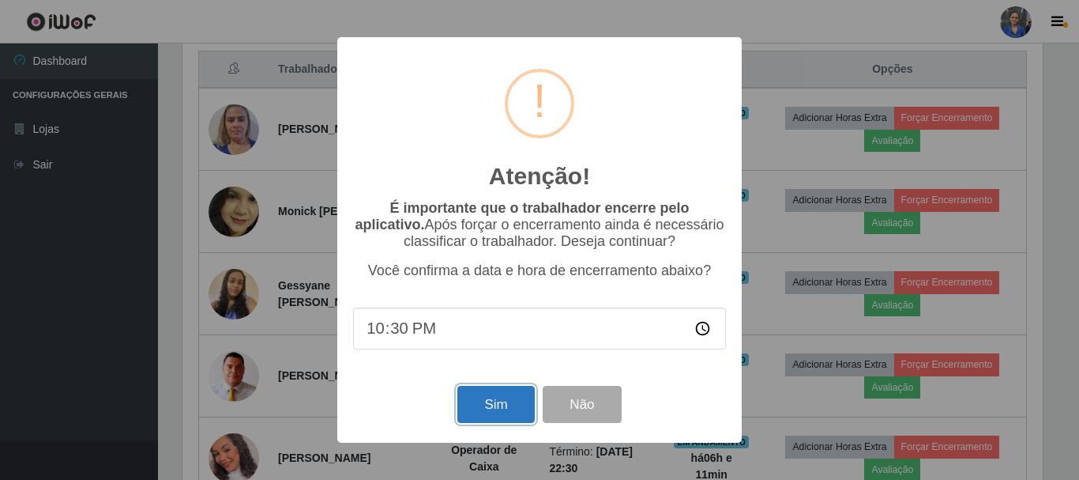
click at [486, 412] on button "Sim" at bounding box center [495, 404] width 77 height 37
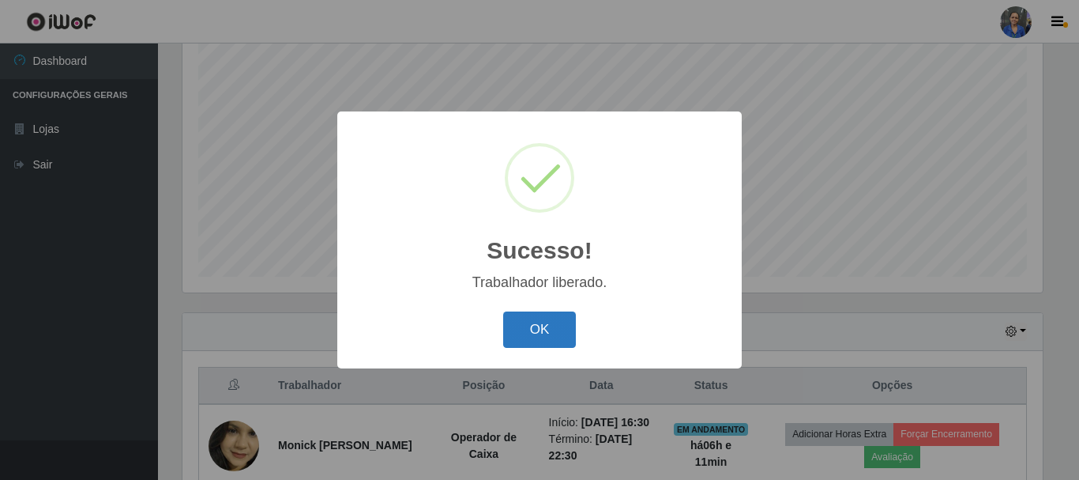
click at [539, 329] on button "OK" at bounding box center [539, 329] width 73 height 37
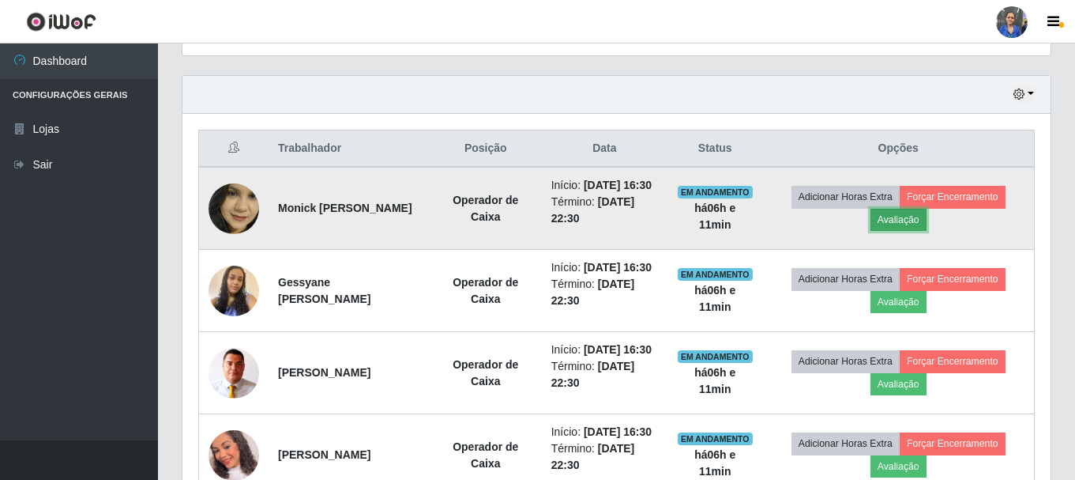
click at [910, 229] on button "Avaliação" at bounding box center [899, 220] width 56 height 22
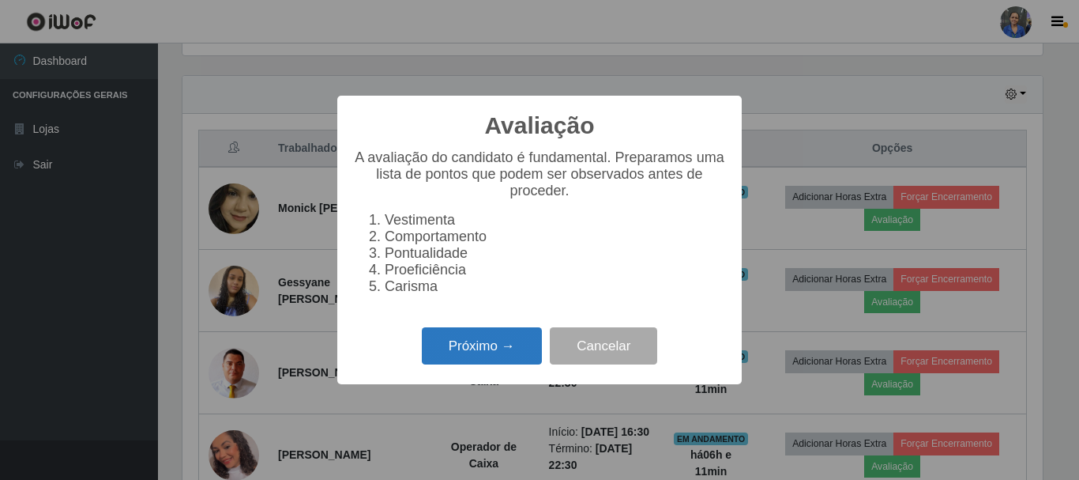
click at [481, 349] on button "Próximo →" at bounding box center [482, 345] width 120 height 37
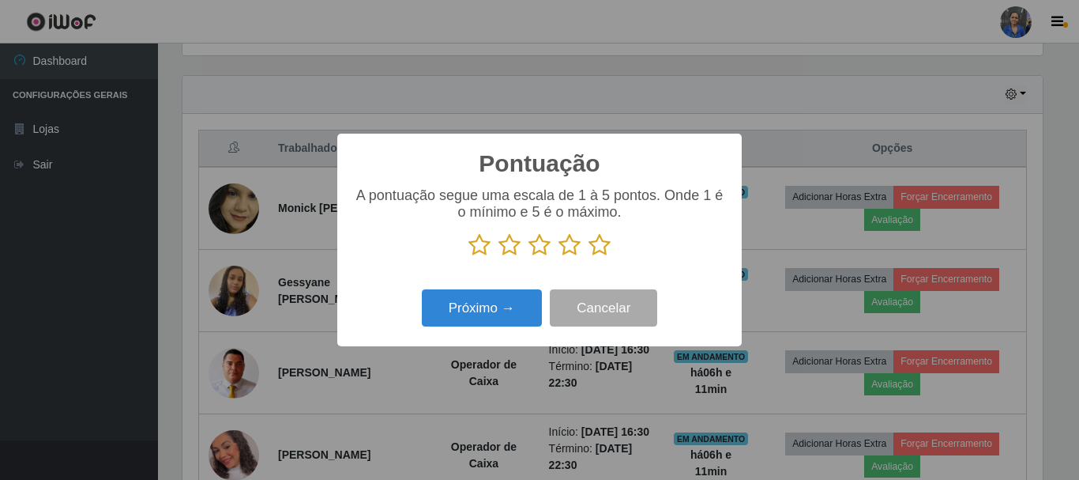
click at [600, 247] on icon at bounding box center [600, 245] width 22 height 24
click at [589, 257] on input "radio" at bounding box center [589, 257] width 0 height 0
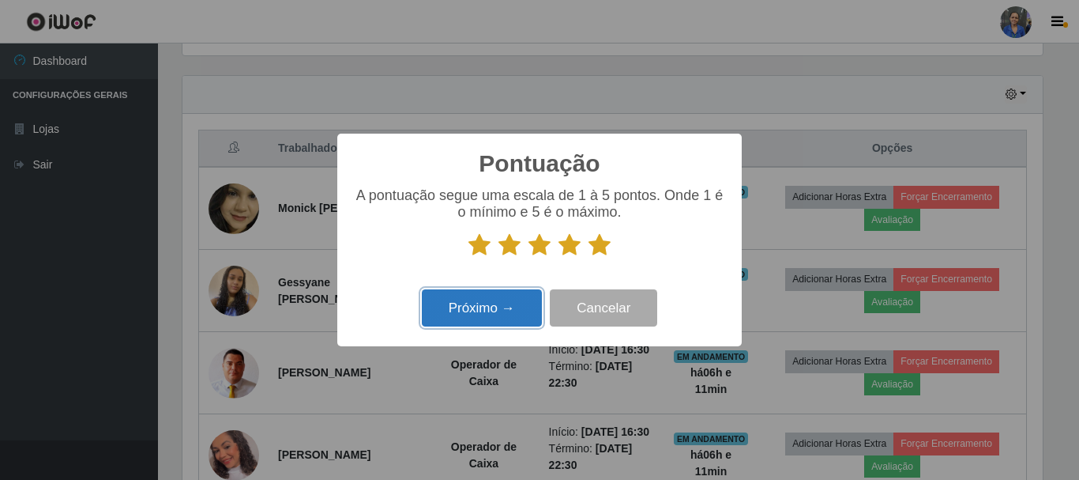
click at [463, 315] on button "Próximo →" at bounding box center [482, 307] width 120 height 37
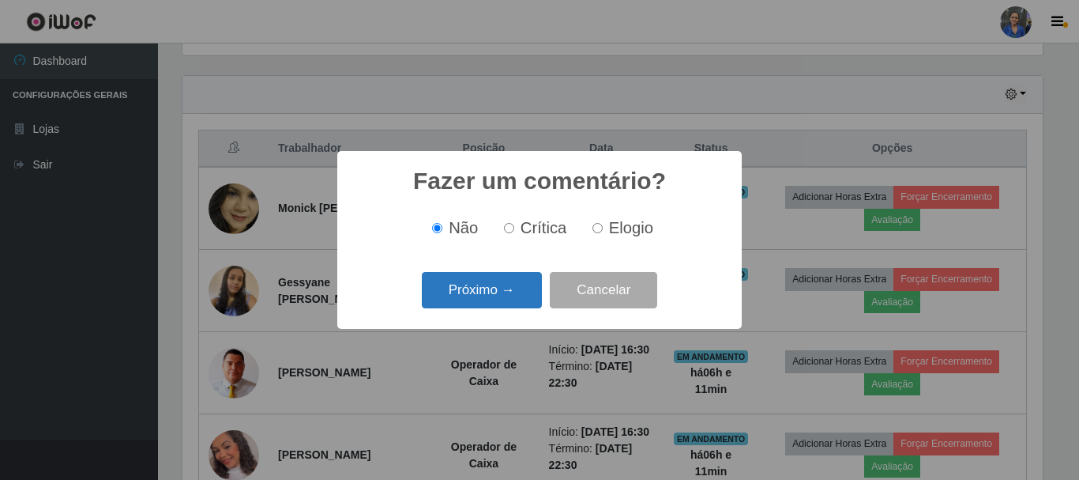
click at [504, 288] on button "Próximo →" at bounding box center [482, 290] width 120 height 37
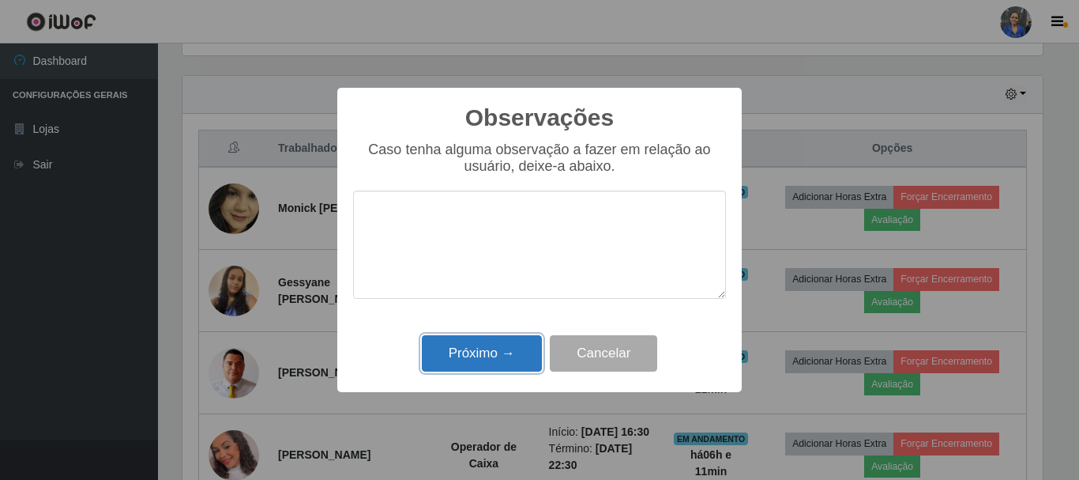
click at [456, 367] on button "Próximo →" at bounding box center [482, 353] width 120 height 37
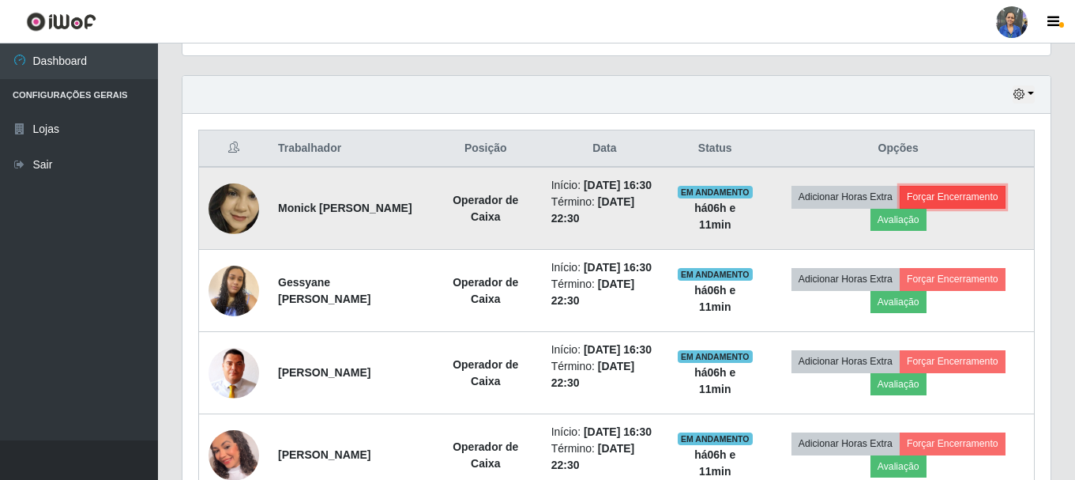
click at [959, 205] on button "Forçar Encerramento" at bounding box center [953, 197] width 106 height 22
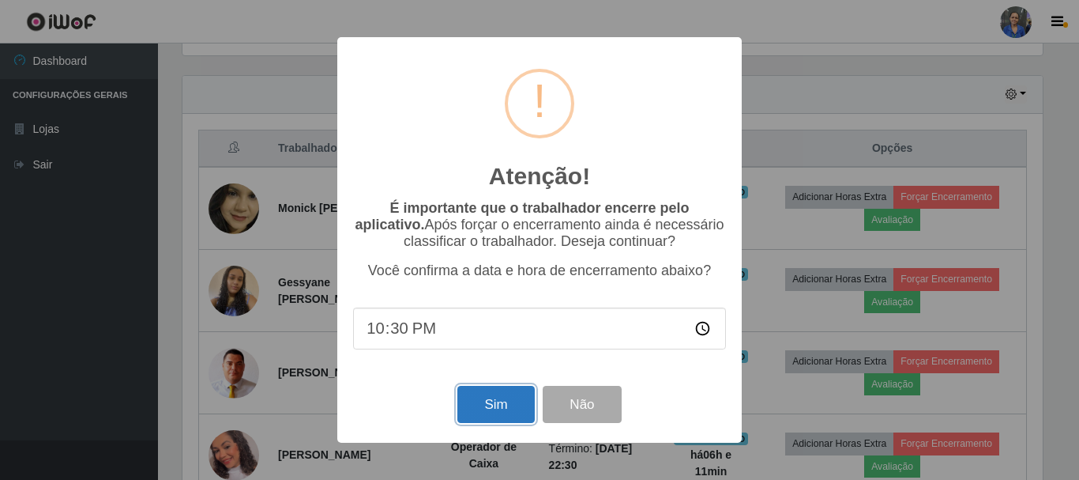
click at [488, 401] on button "Sim" at bounding box center [495, 404] width 77 height 37
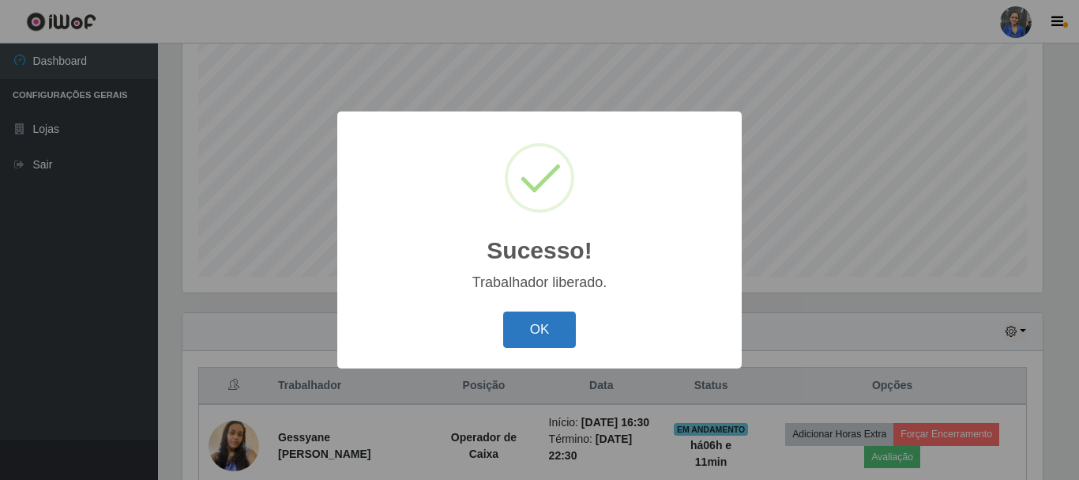
click at [514, 331] on button "OK" at bounding box center [539, 329] width 73 height 37
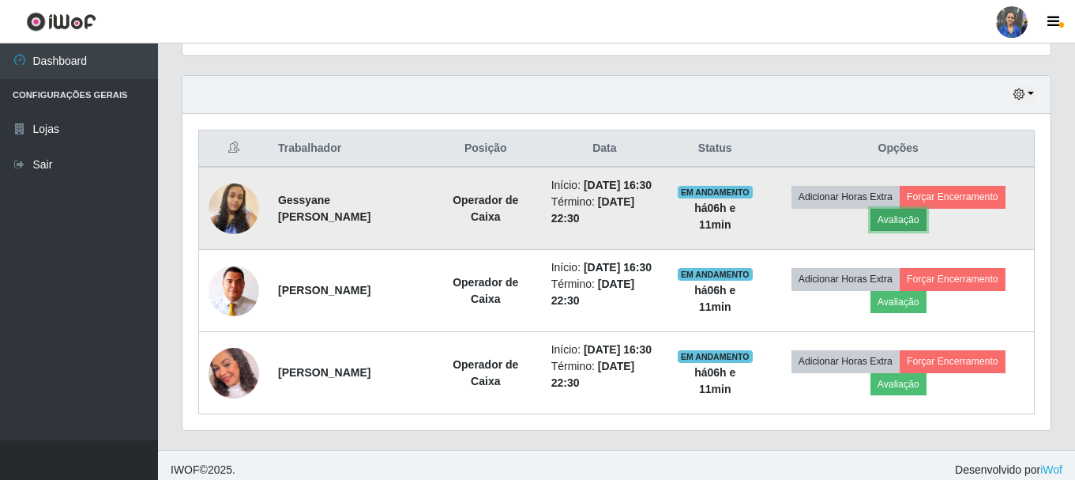
click at [901, 231] on button "Avaliação" at bounding box center [899, 220] width 56 height 22
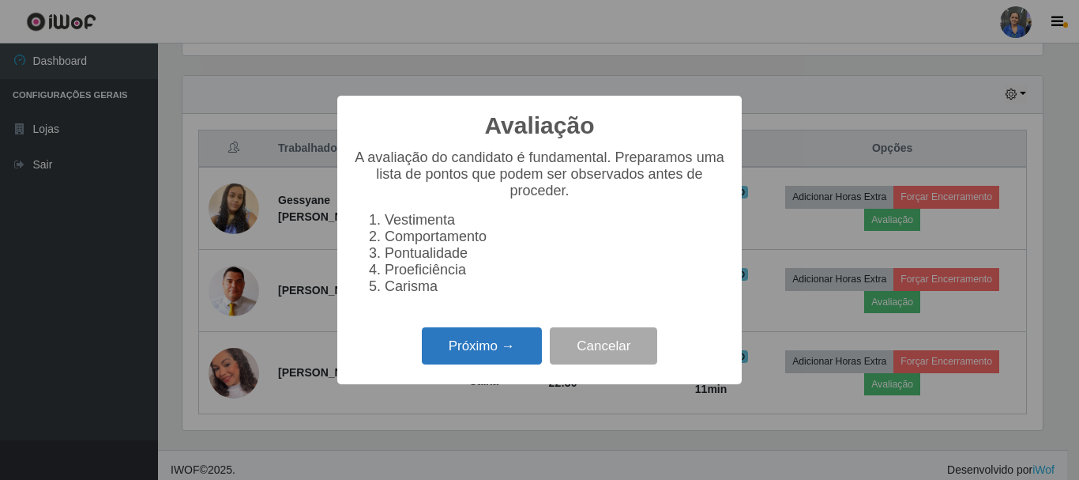
click at [453, 349] on button "Próximo →" at bounding box center [482, 345] width 120 height 37
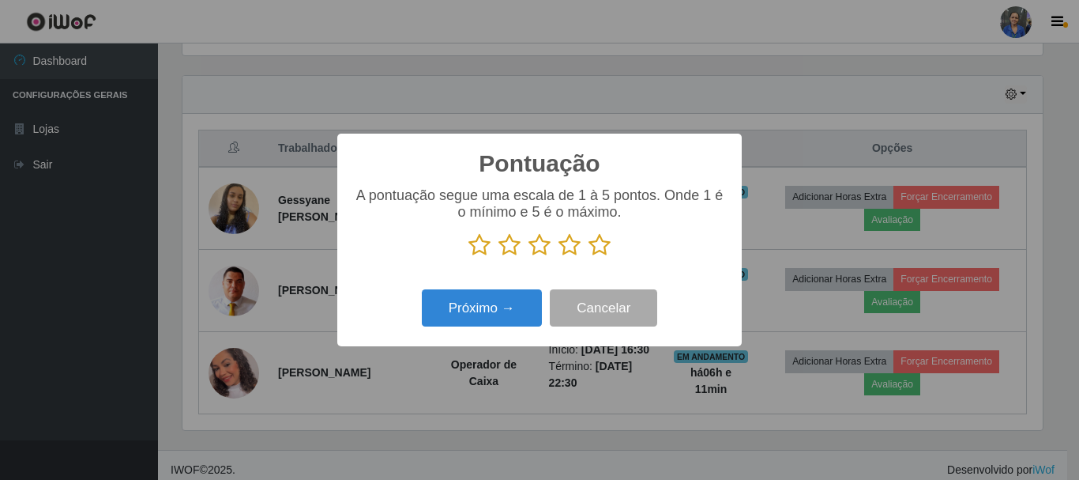
click at [604, 246] on icon at bounding box center [600, 245] width 22 height 24
click at [589, 257] on input "radio" at bounding box center [589, 257] width 0 height 0
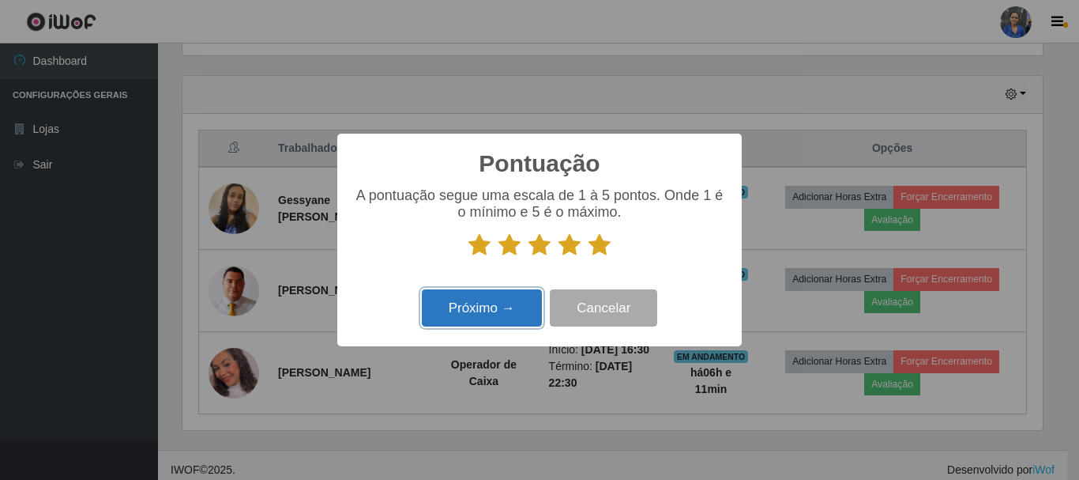
click at [470, 317] on button "Próximo →" at bounding box center [482, 307] width 120 height 37
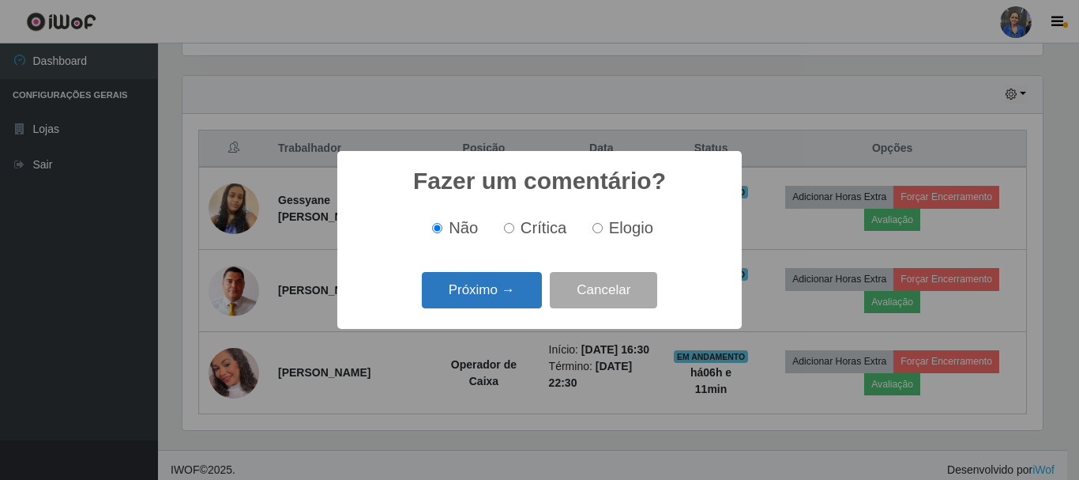
click at [476, 292] on button "Próximo →" at bounding box center [482, 290] width 120 height 37
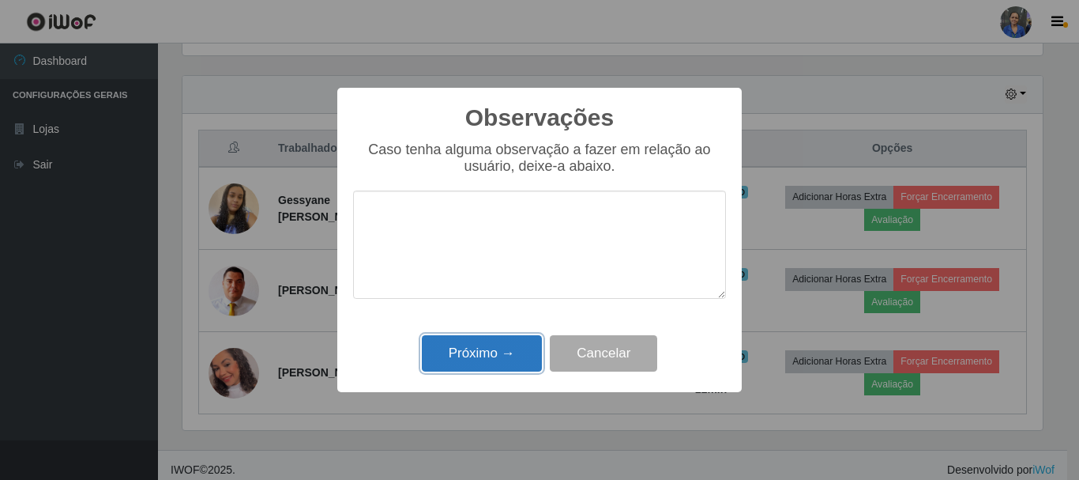
click at [489, 338] on button "Próximo →" at bounding box center [482, 353] width 120 height 37
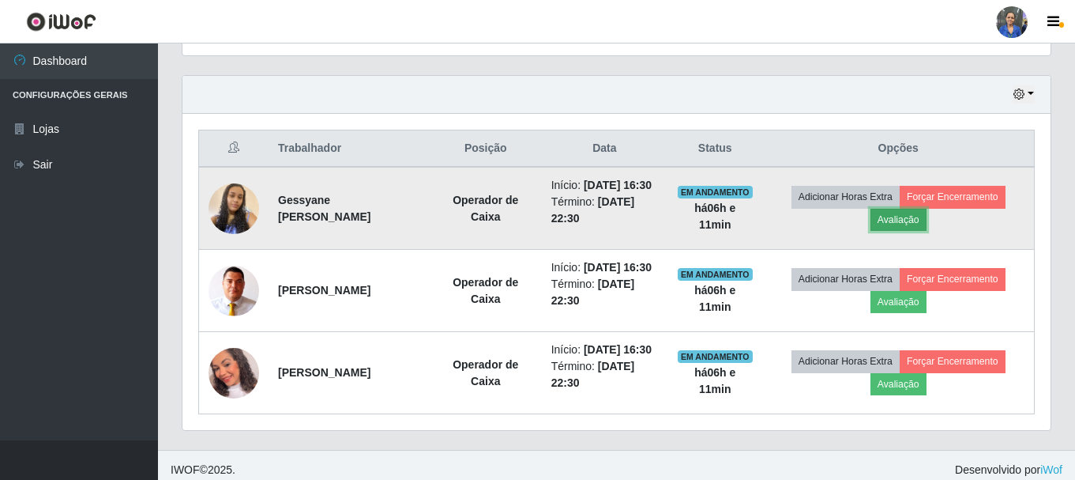
click at [924, 224] on button "Avaliação" at bounding box center [899, 220] width 56 height 22
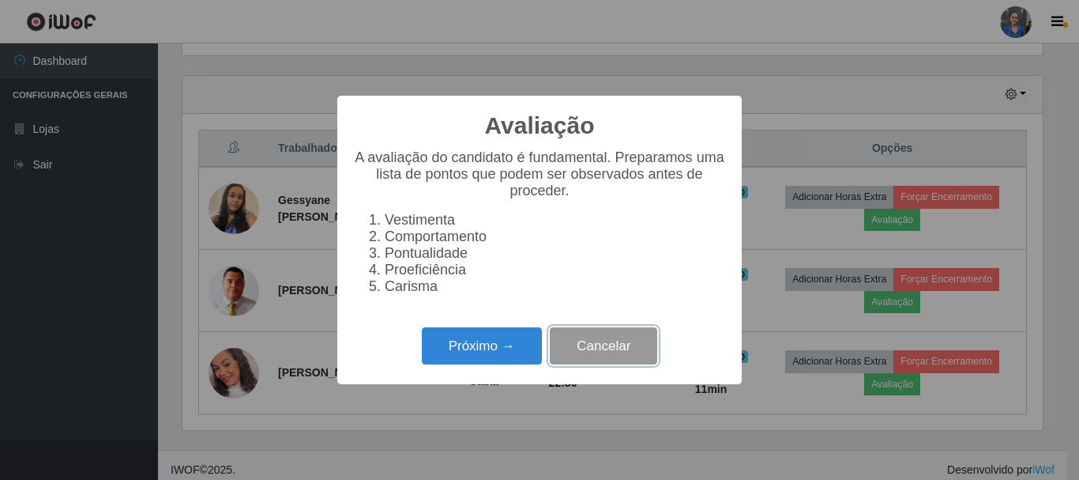
click at [598, 340] on button "Cancelar" at bounding box center [603, 345] width 107 height 37
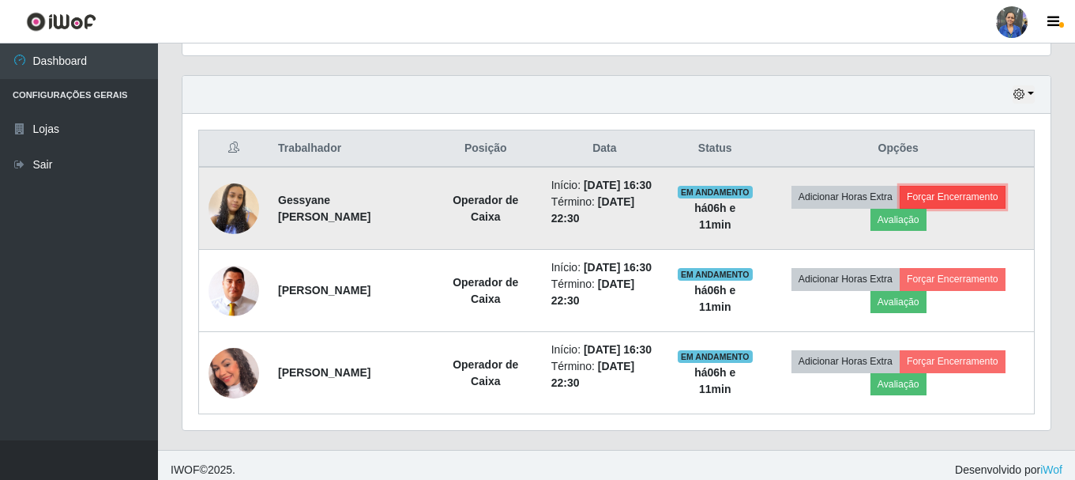
click at [998, 201] on button "Forçar Encerramento" at bounding box center [953, 197] width 106 height 22
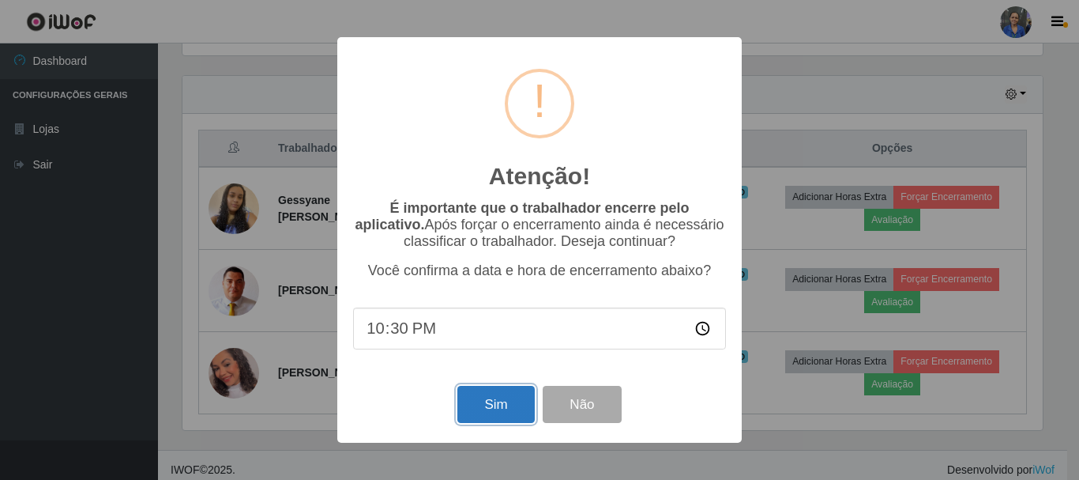
click at [510, 408] on button "Sim" at bounding box center [495, 404] width 77 height 37
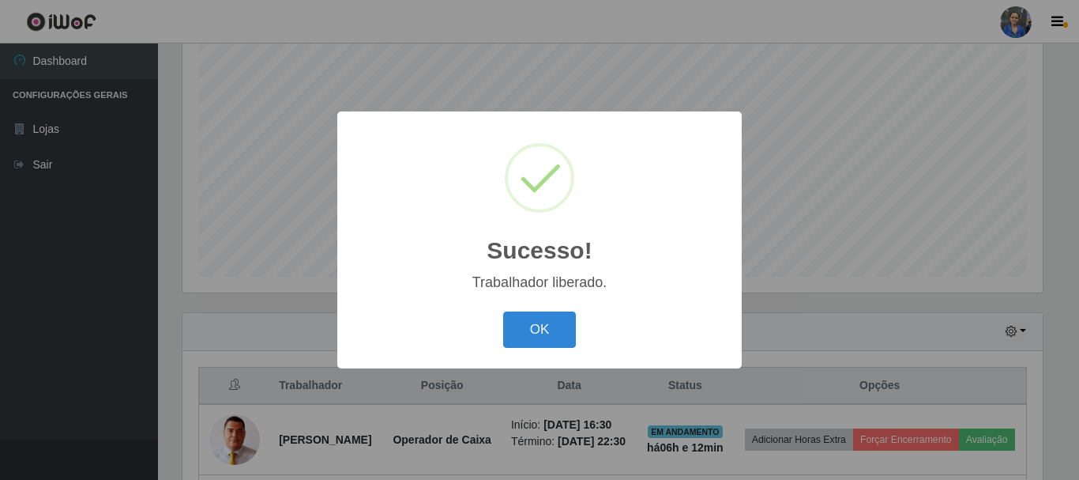
click at [579, 326] on div "OK Cancel" at bounding box center [539, 329] width 373 height 45
click at [559, 322] on button "OK" at bounding box center [539, 329] width 73 height 37
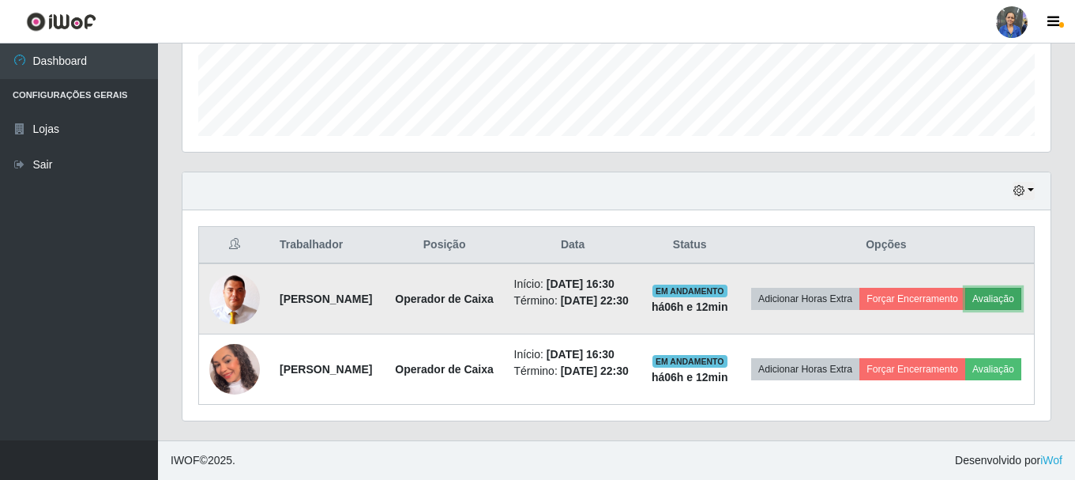
click at [965, 288] on button "Avaliação" at bounding box center [993, 299] width 56 height 22
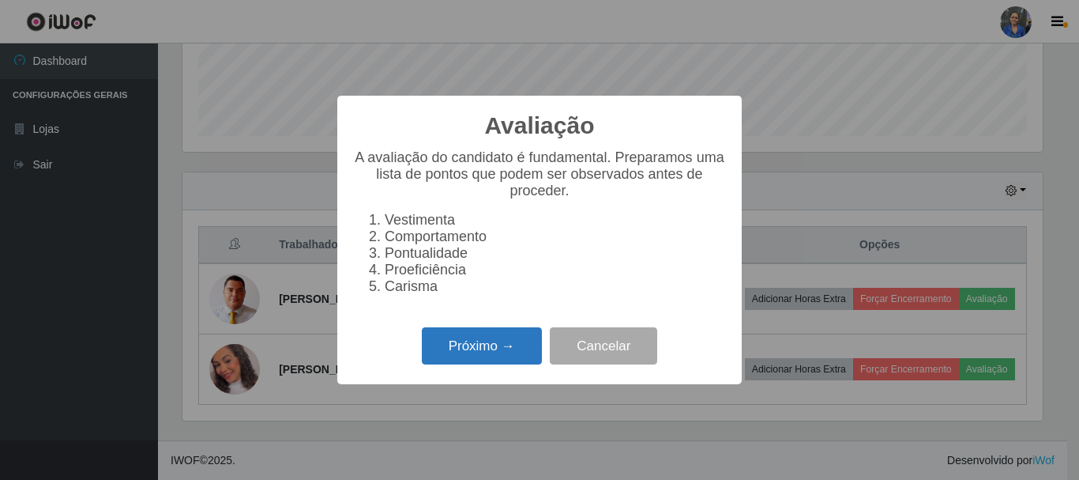
click at [478, 362] on button "Próximo →" at bounding box center [482, 345] width 120 height 37
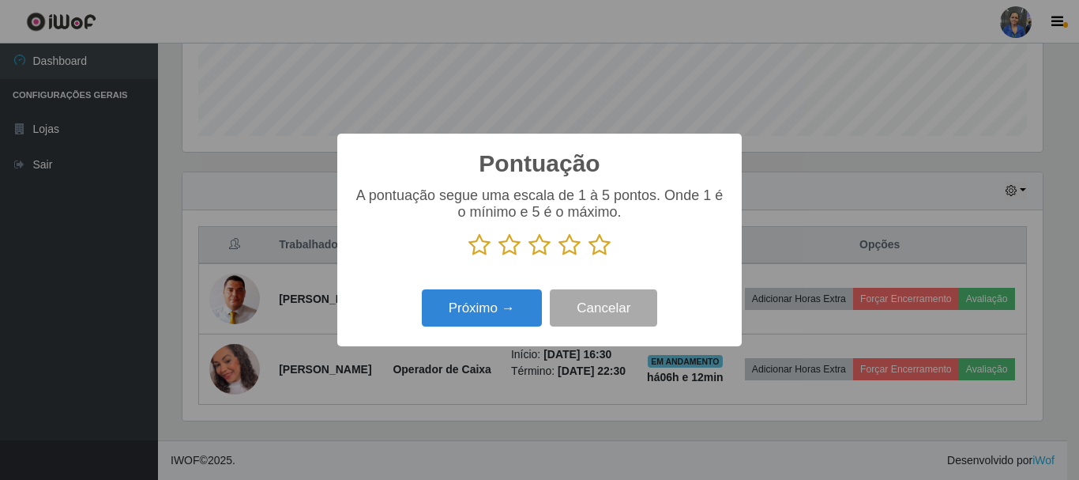
click at [598, 247] on icon at bounding box center [600, 245] width 22 height 24
click at [589, 257] on input "radio" at bounding box center [589, 257] width 0 height 0
click at [377, 341] on div "Pontuação × A pontuação segue uma escala de 1 à 5 pontos. Onde 1 é o mínimo e 5…" at bounding box center [539, 240] width 404 height 213
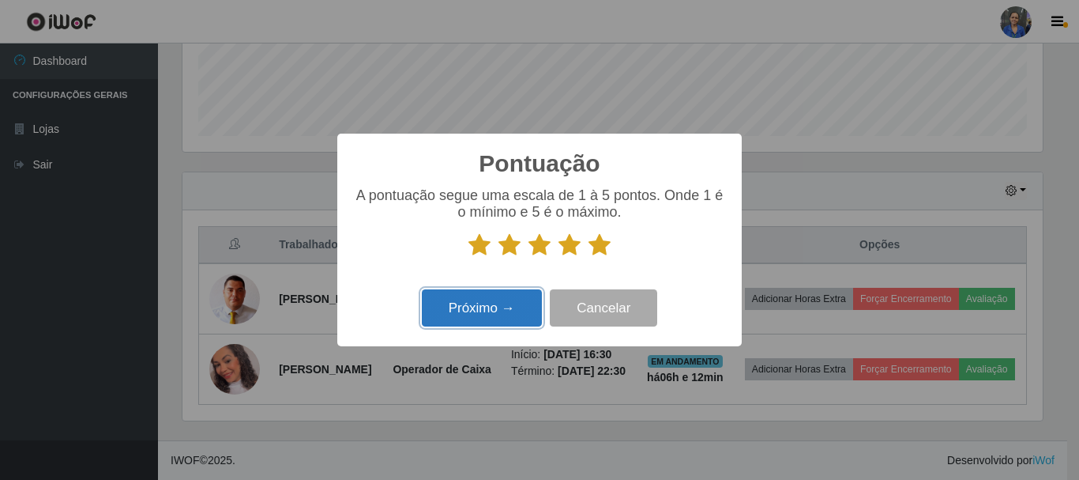
click at [459, 318] on button "Próximo →" at bounding box center [482, 307] width 120 height 37
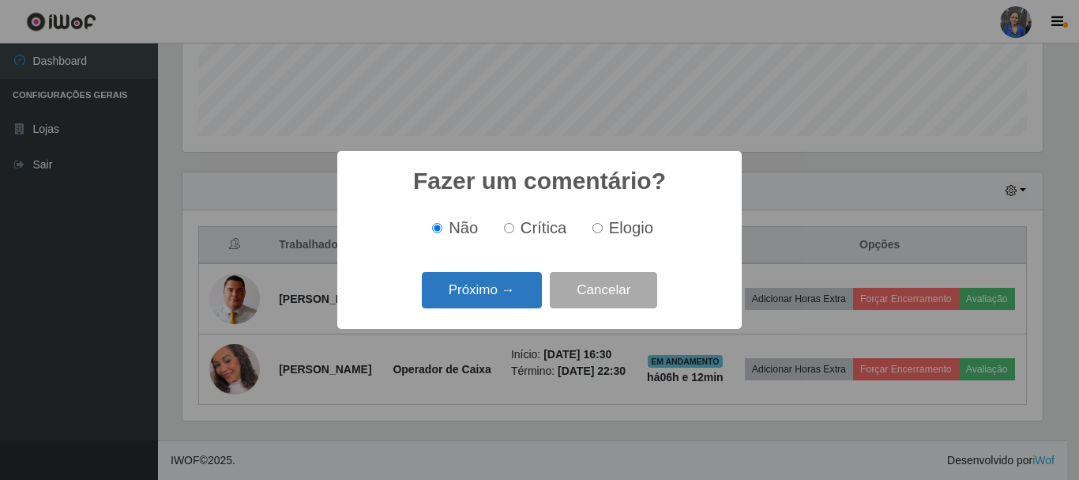
click at [496, 288] on button "Próximo →" at bounding box center [482, 290] width 120 height 37
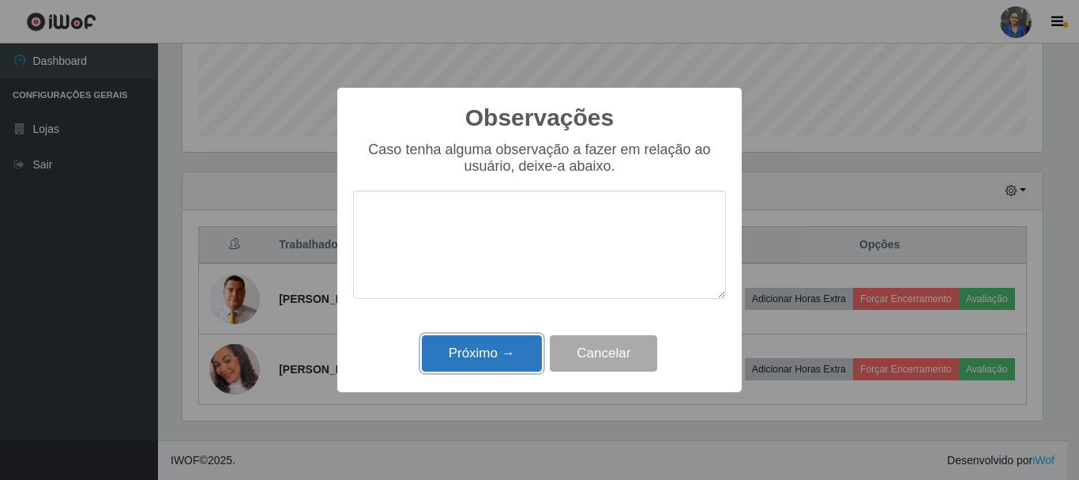
click at [463, 361] on button "Próximo →" at bounding box center [482, 353] width 120 height 37
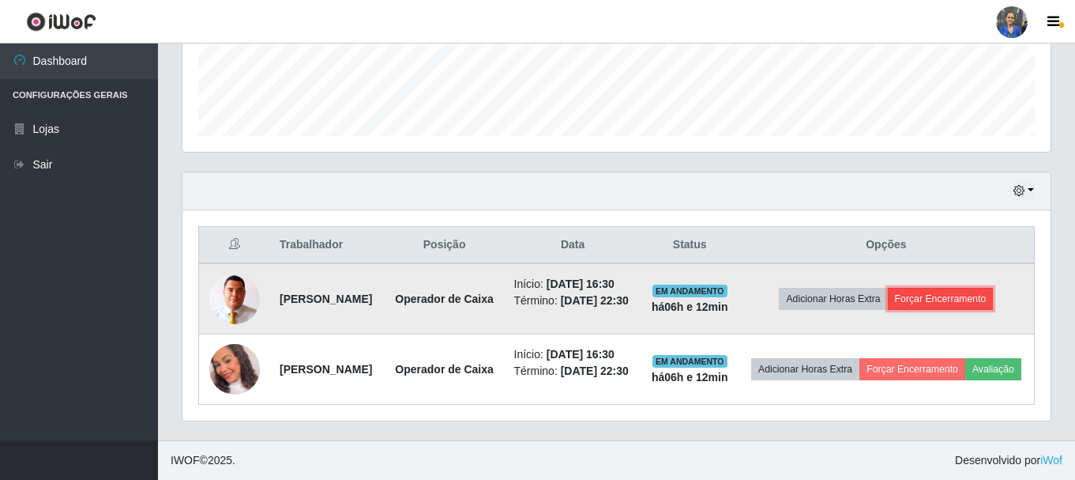
click at [946, 288] on button "Forçar Encerramento" at bounding box center [941, 299] width 106 height 22
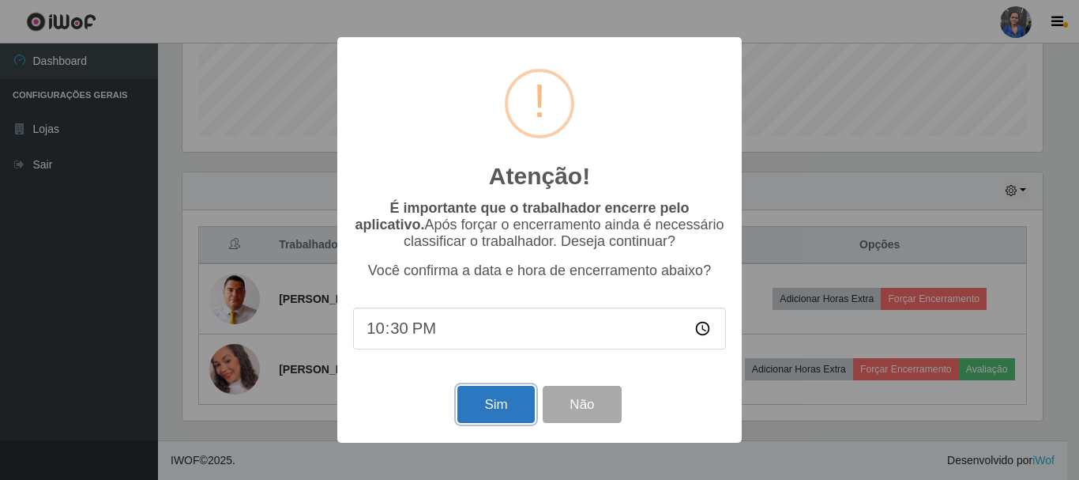
click at [487, 399] on button "Sim" at bounding box center [495, 404] width 77 height 37
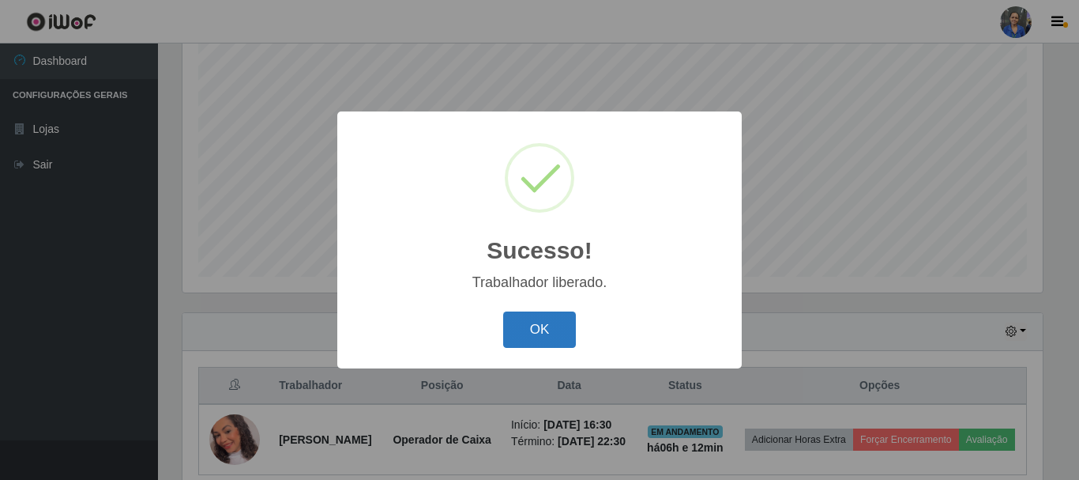
click at [547, 333] on button "OK" at bounding box center [539, 329] width 73 height 37
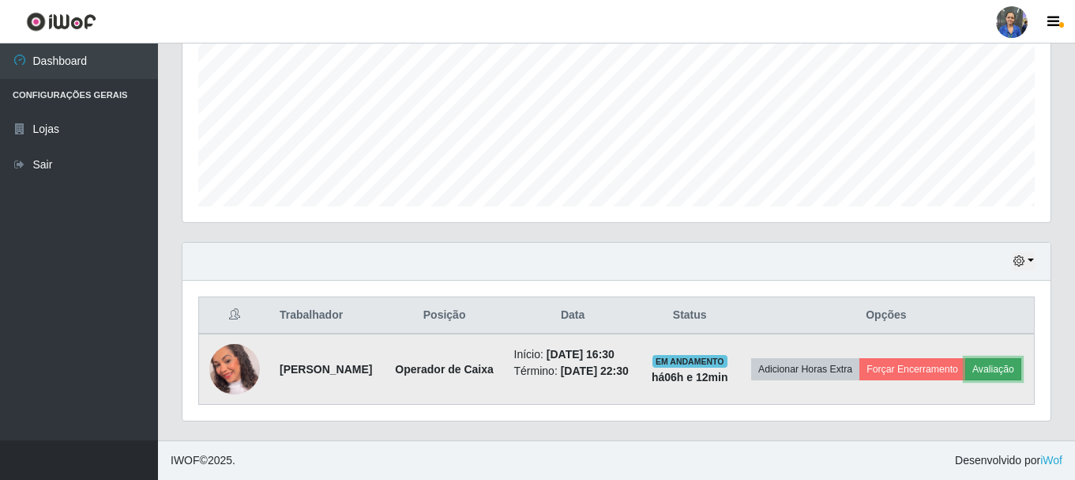
click at [965, 368] on button "Avaliação" at bounding box center [993, 369] width 56 height 22
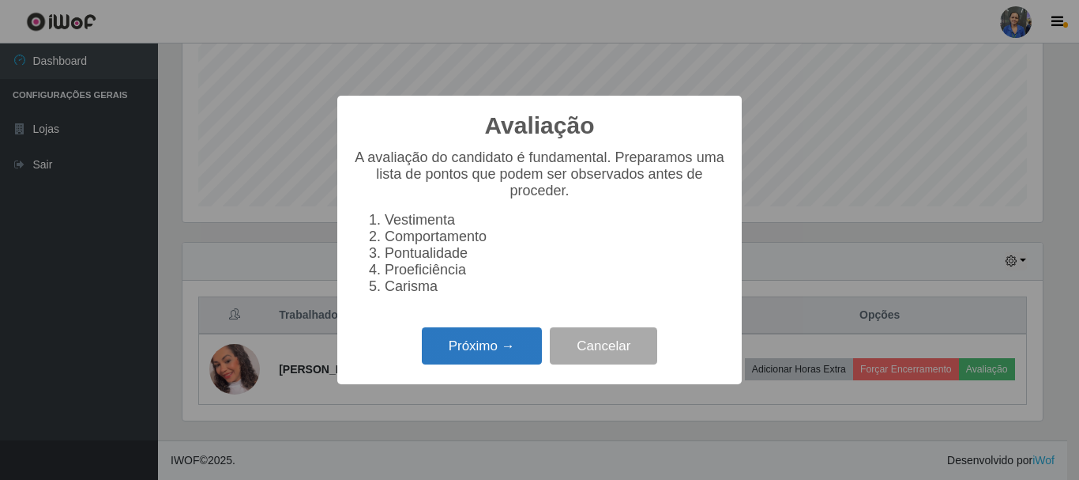
click at [487, 348] on button "Próximo →" at bounding box center [482, 345] width 120 height 37
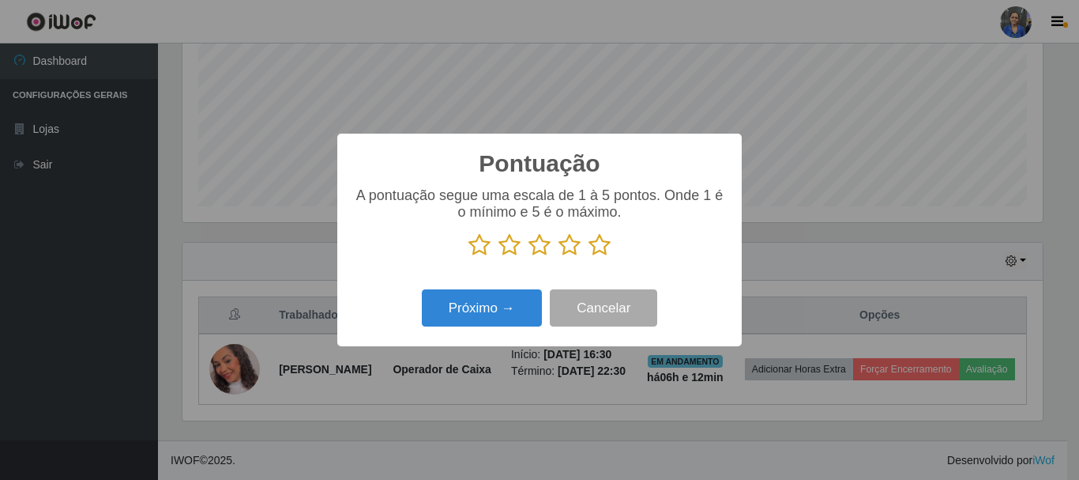
click at [596, 241] on icon at bounding box center [600, 245] width 22 height 24
click at [589, 257] on input "radio" at bounding box center [589, 257] width 0 height 0
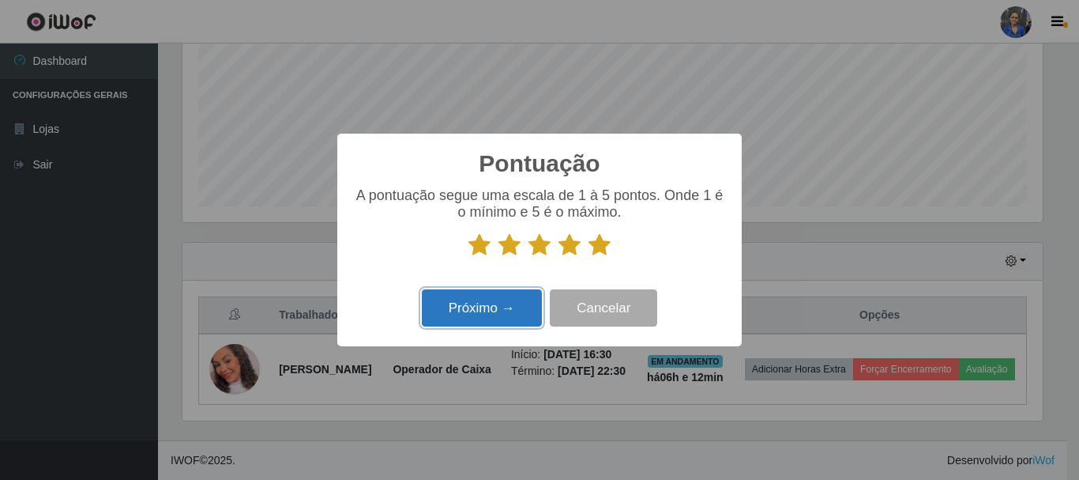
click at [436, 312] on button "Próximo →" at bounding box center [482, 307] width 120 height 37
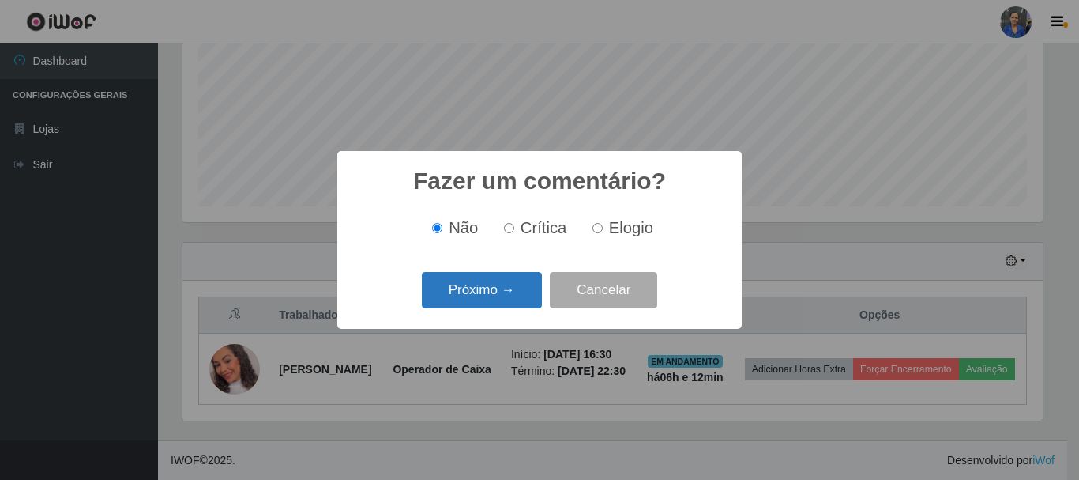
click at [487, 306] on button "Próximo →" at bounding box center [482, 290] width 120 height 37
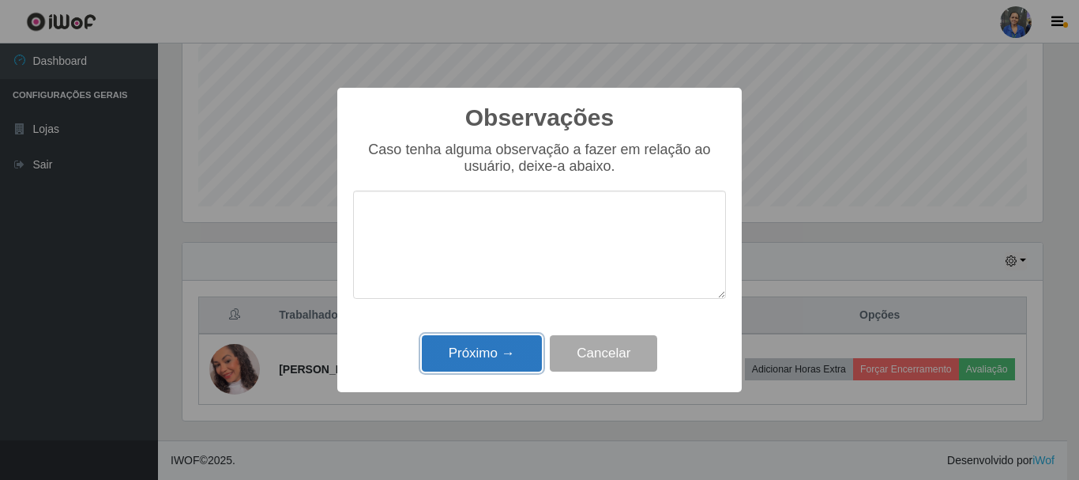
click at [489, 352] on button "Próximo →" at bounding box center [482, 353] width 120 height 37
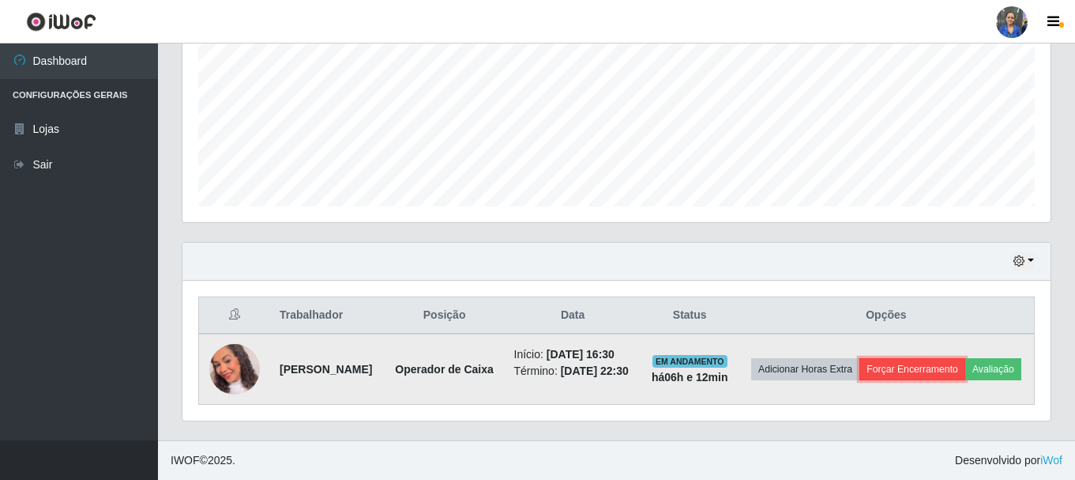
click at [937, 358] on button "Forçar Encerramento" at bounding box center [913, 369] width 106 height 22
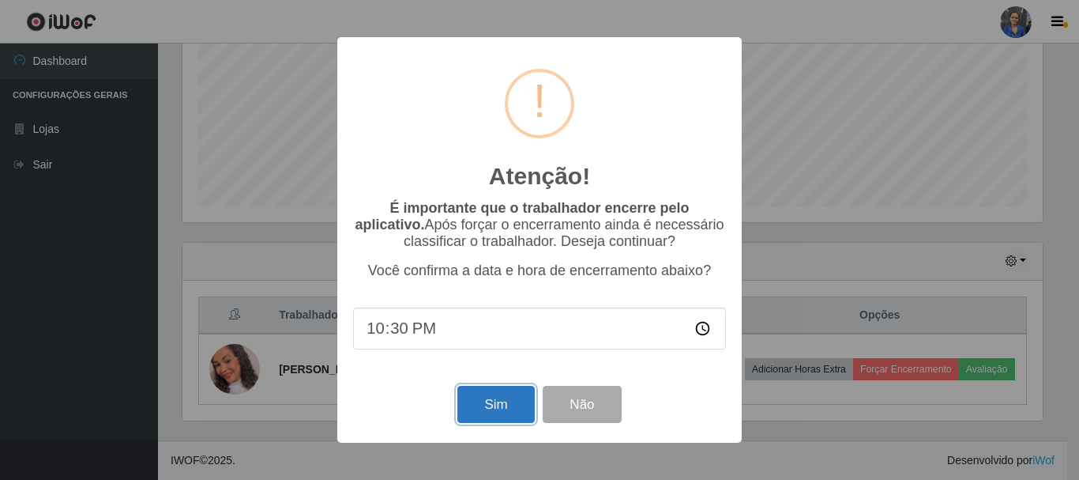
click at [475, 404] on button "Sim" at bounding box center [495, 404] width 77 height 37
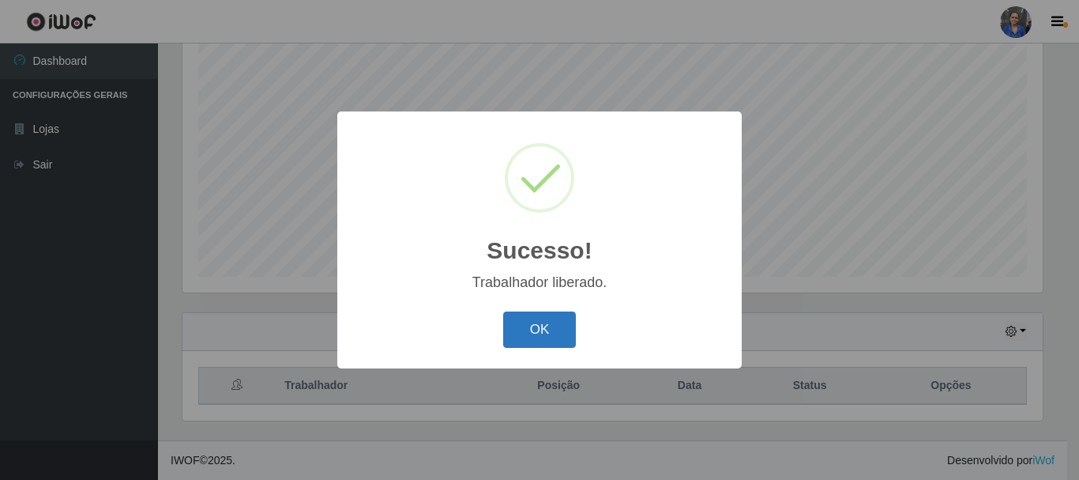
click at [531, 329] on button "OK" at bounding box center [539, 329] width 73 height 37
